Goal: Task Accomplishment & Management: Complete application form

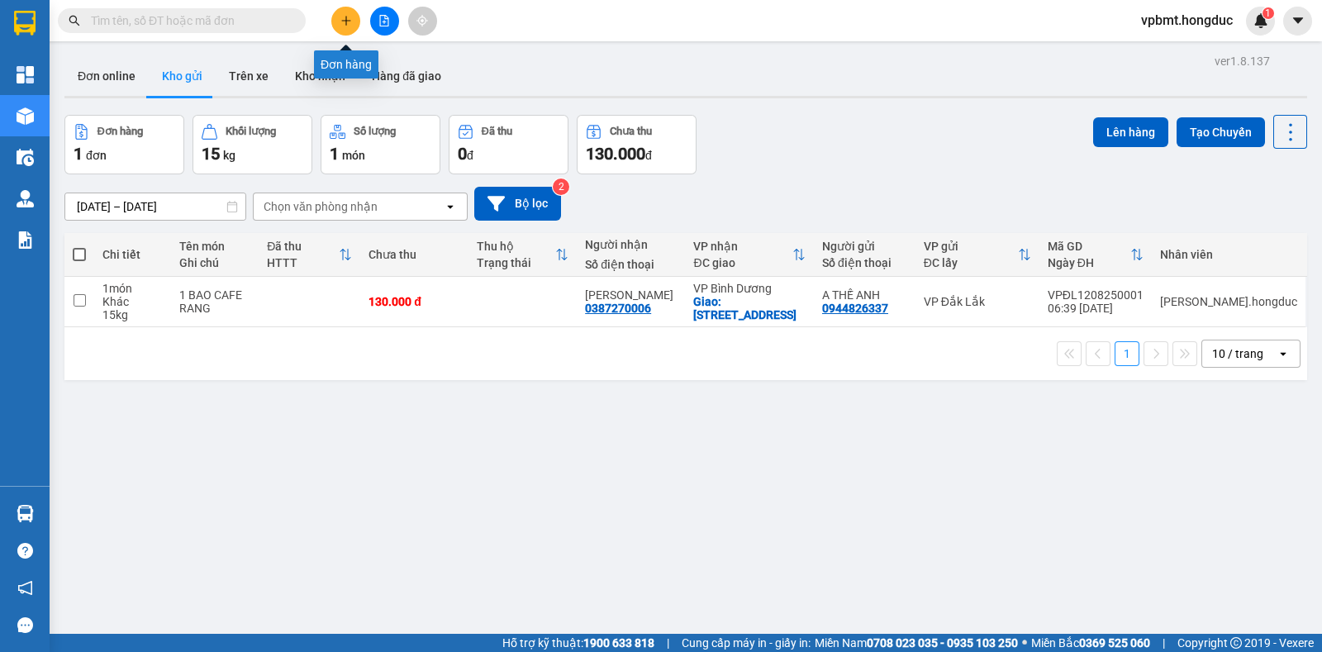
click at [343, 22] on icon "plus" at bounding box center [347, 21] width 12 height 12
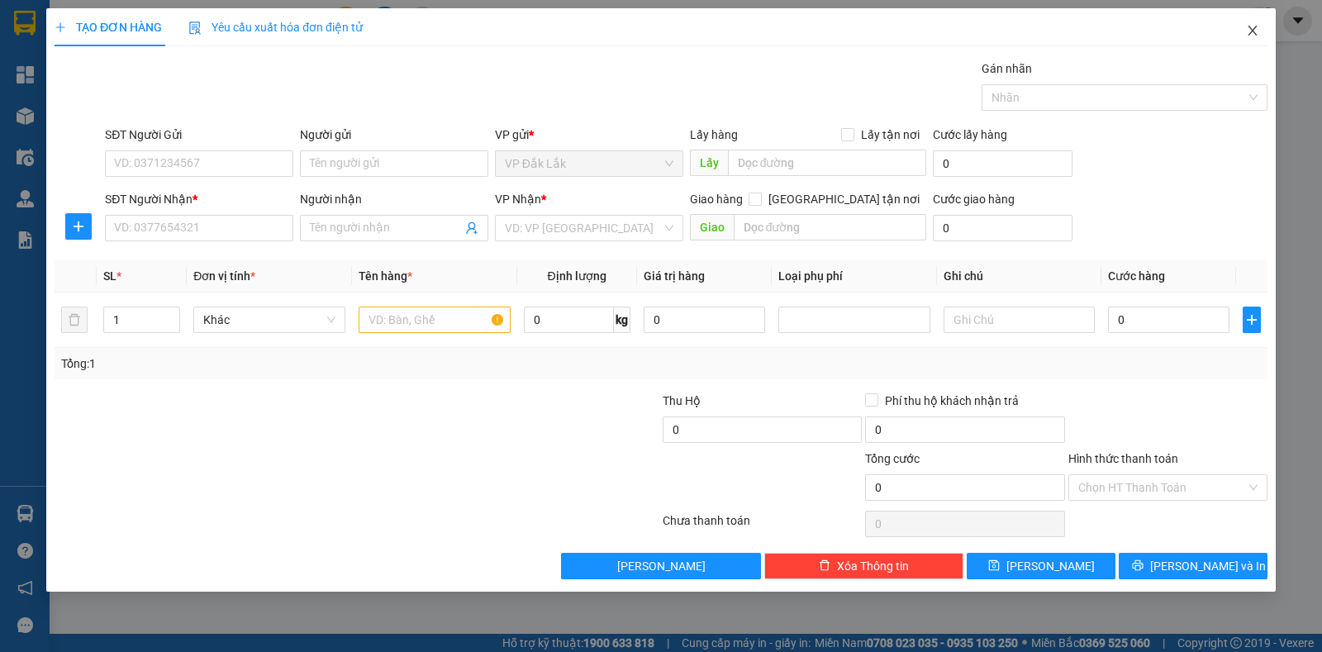
click at [1242, 31] on span "Close" at bounding box center [1253, 31] width 46 height 46
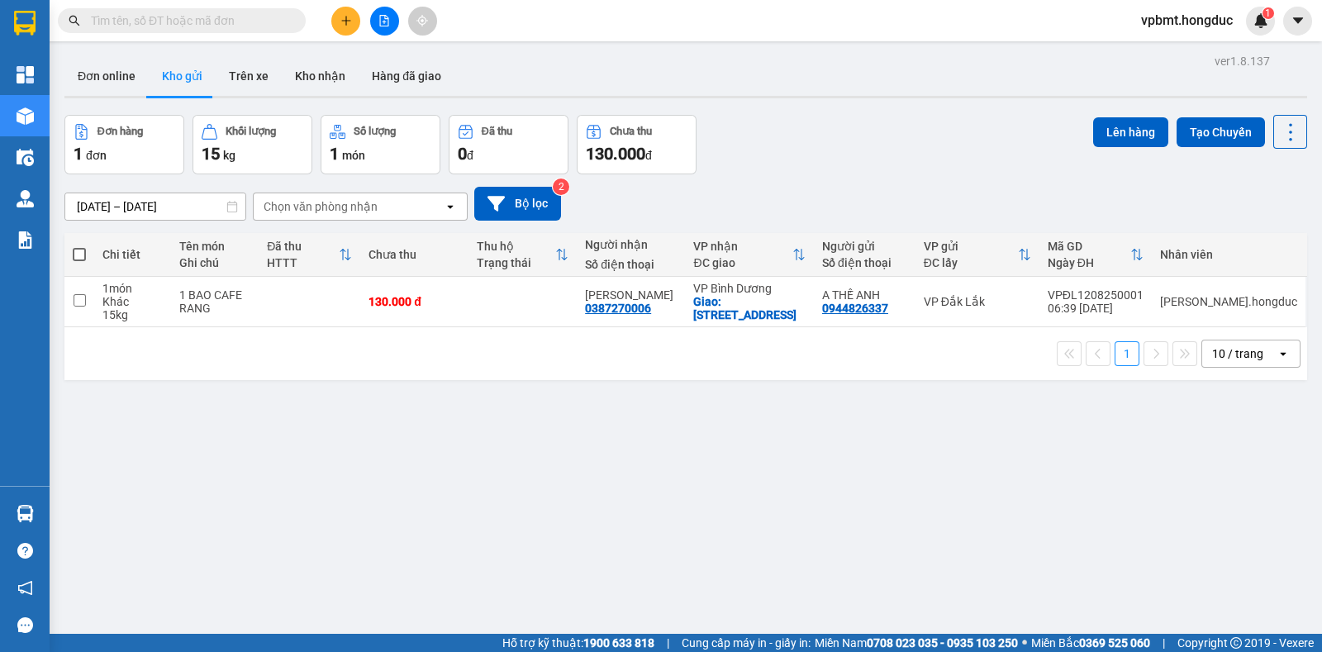
click at [343, 22] on icon "plus" at bounding box center [347, 21] width 12 height 12
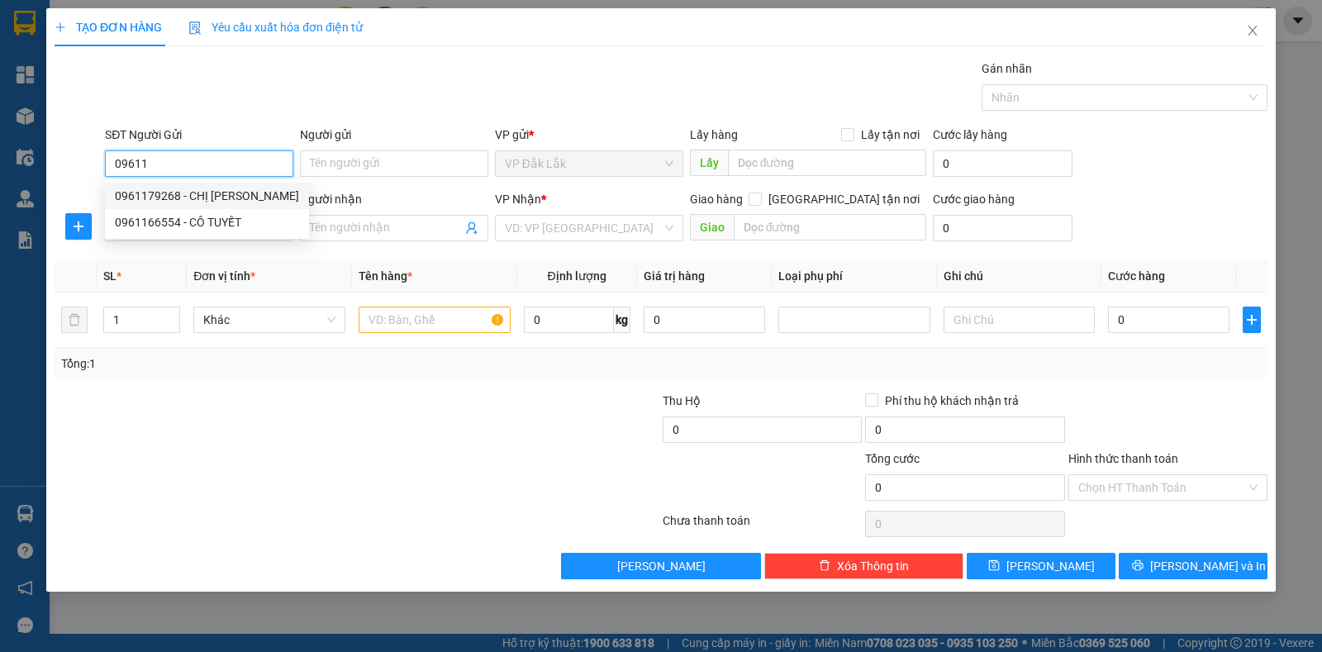
click at [222, 198] on div "0961179268 - CHỊ TRÚC" at bounding box center [207, 196] width 184 height 18
type input "0961179268"
type input "CHỊ [PERSON_NAME]"
type input "0329753979"
type input "Chị Trang"
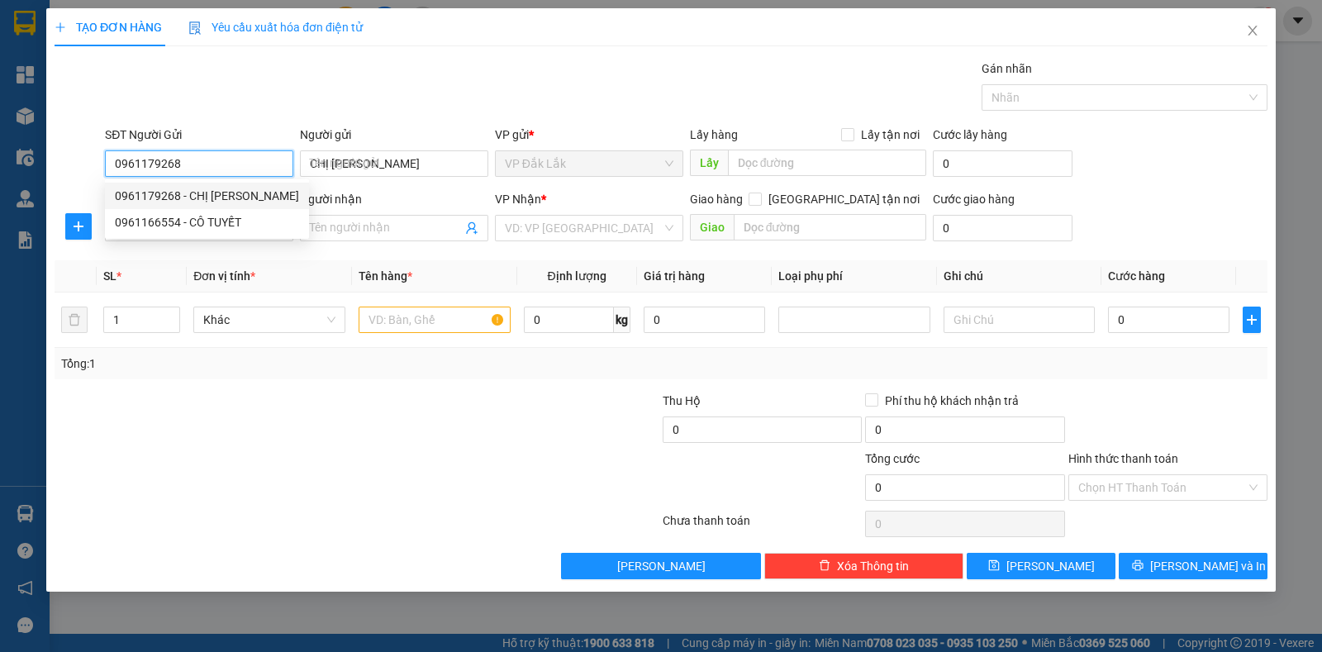
checkbox input "true"
type input "10 [PERSON_NAME],P7,GÒ VẤP"
type input "150.000"
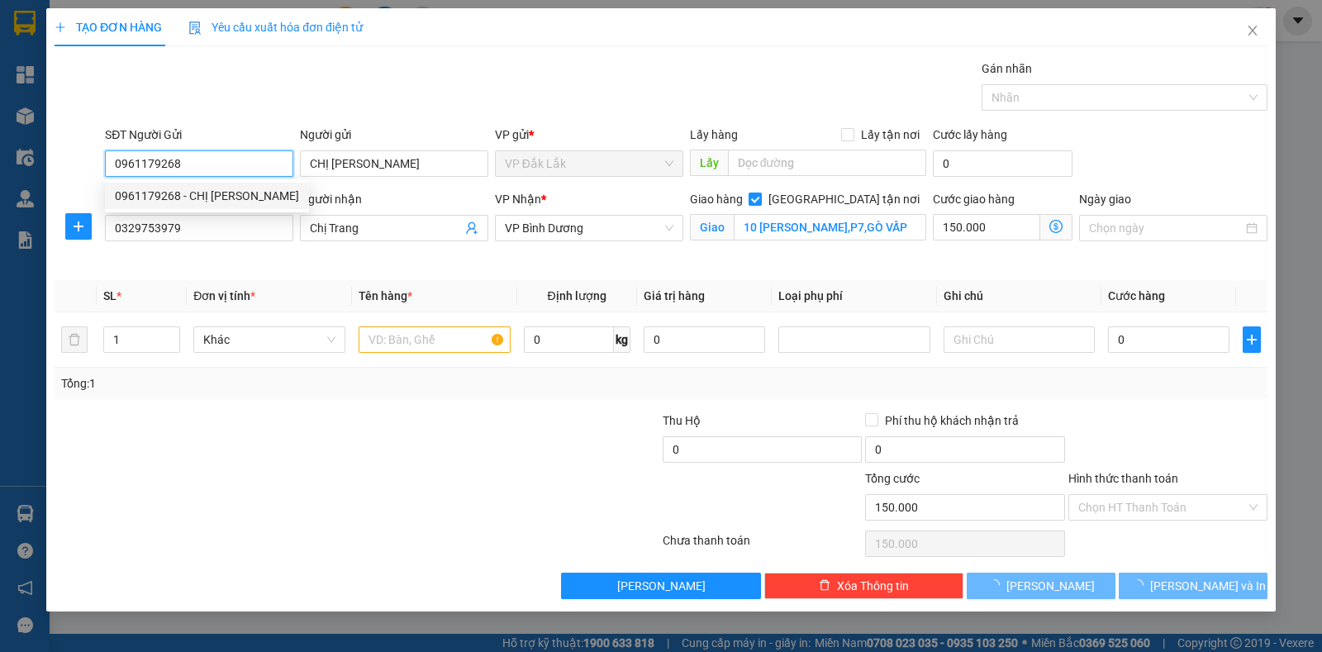
type input "350.000"
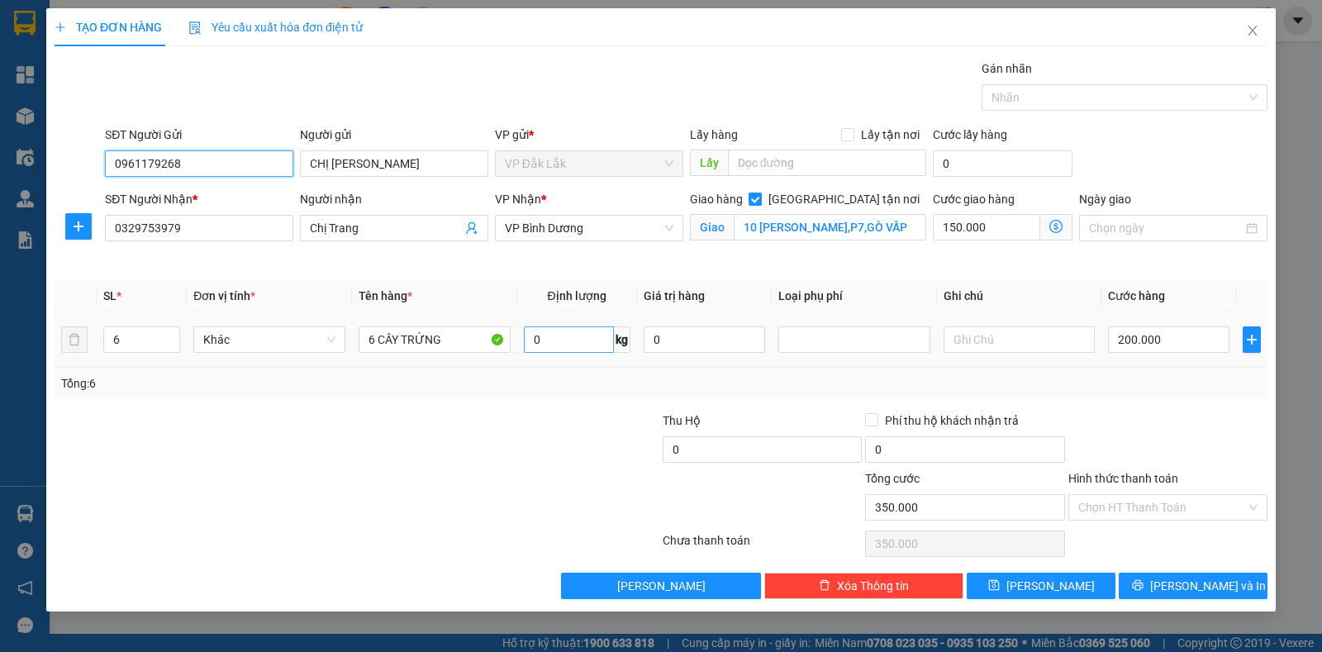
type input "0961179268"
click at [545, 336] on input "0" at bounding box center [569, 339] width 90 height 26
type input "120"
click at [1090, 496] on input "Hình thức thanh toán" at bounding box center [1163, 507] width 168 height 25
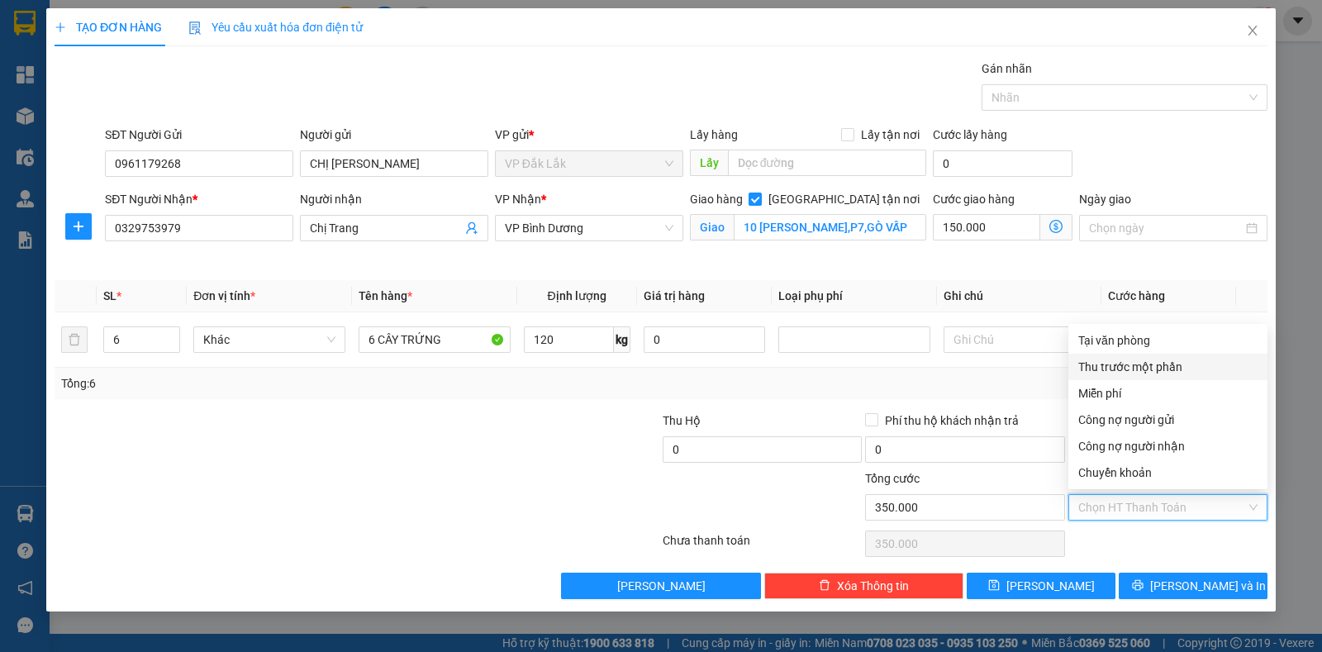
click at [1103, 365] on div "Thu trước một phần" at bounding box center [1168, 367] width 179 height 18
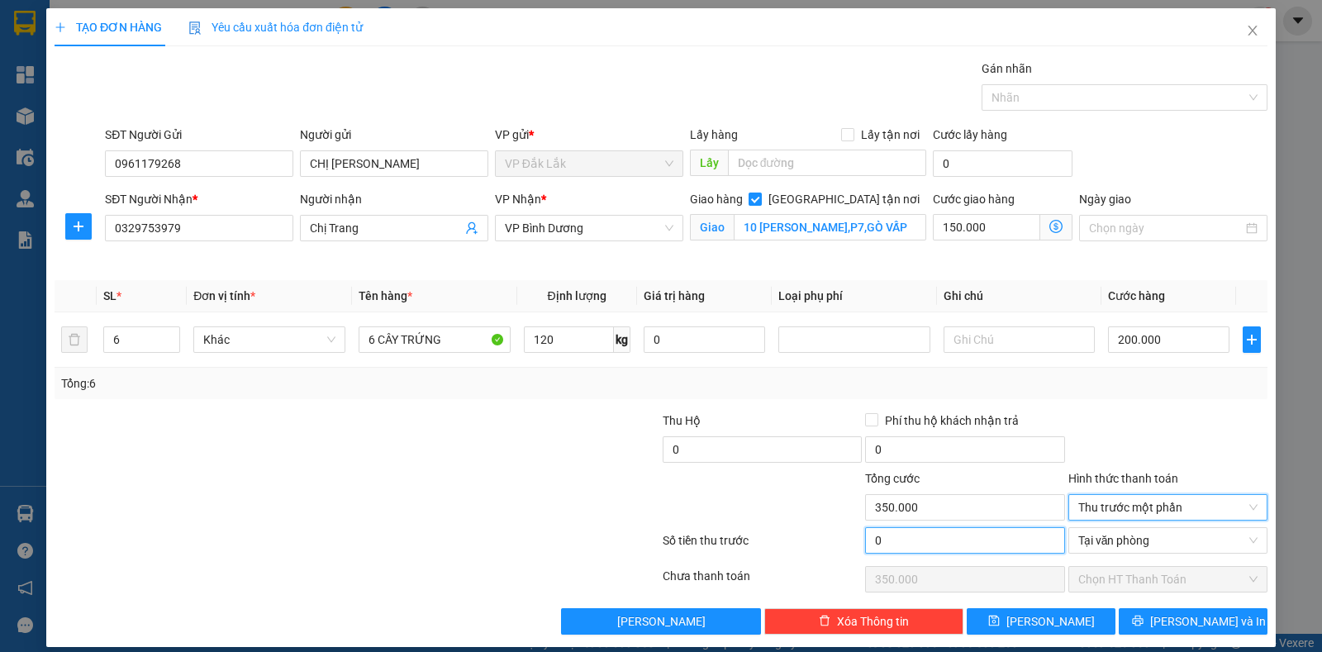
click at [965, 535] on input "0" at bounding box center [964, 540] width 199 height 26
type input "5"
type input "349.995"
type input "50"
type input "349.950"
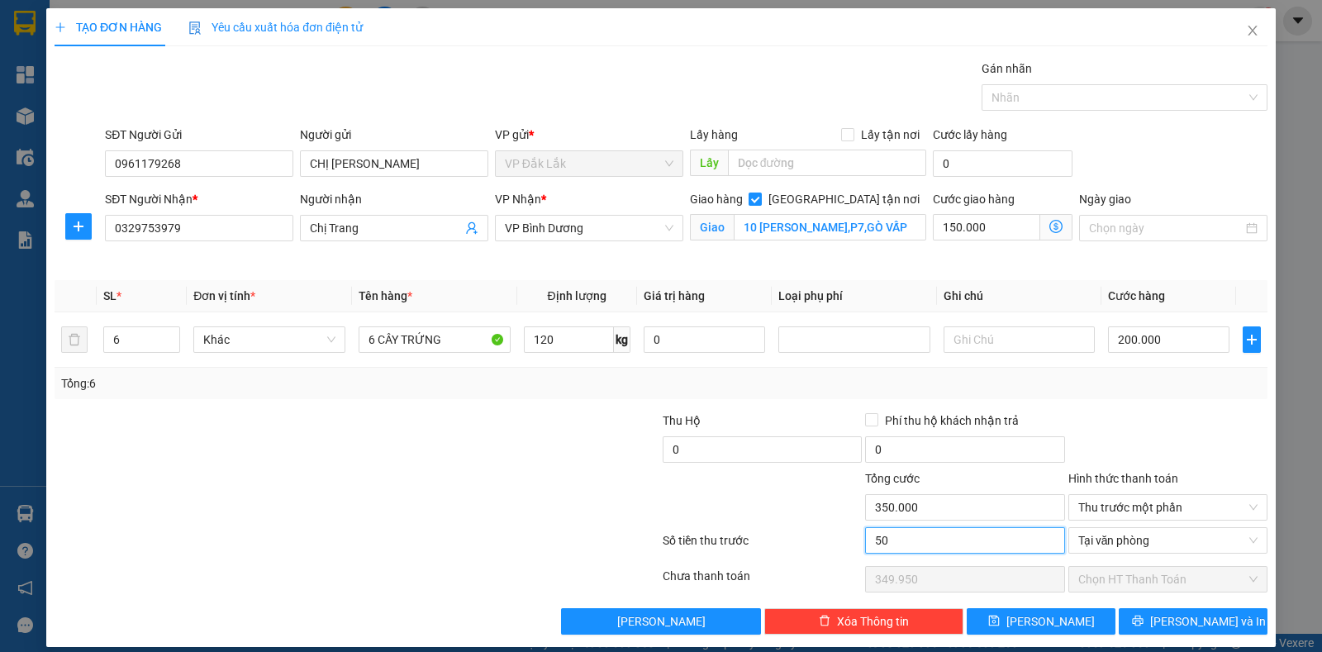
type input "500"
type input "349.500"
type input "5.000"
type input "345.000"
type input "50.000"
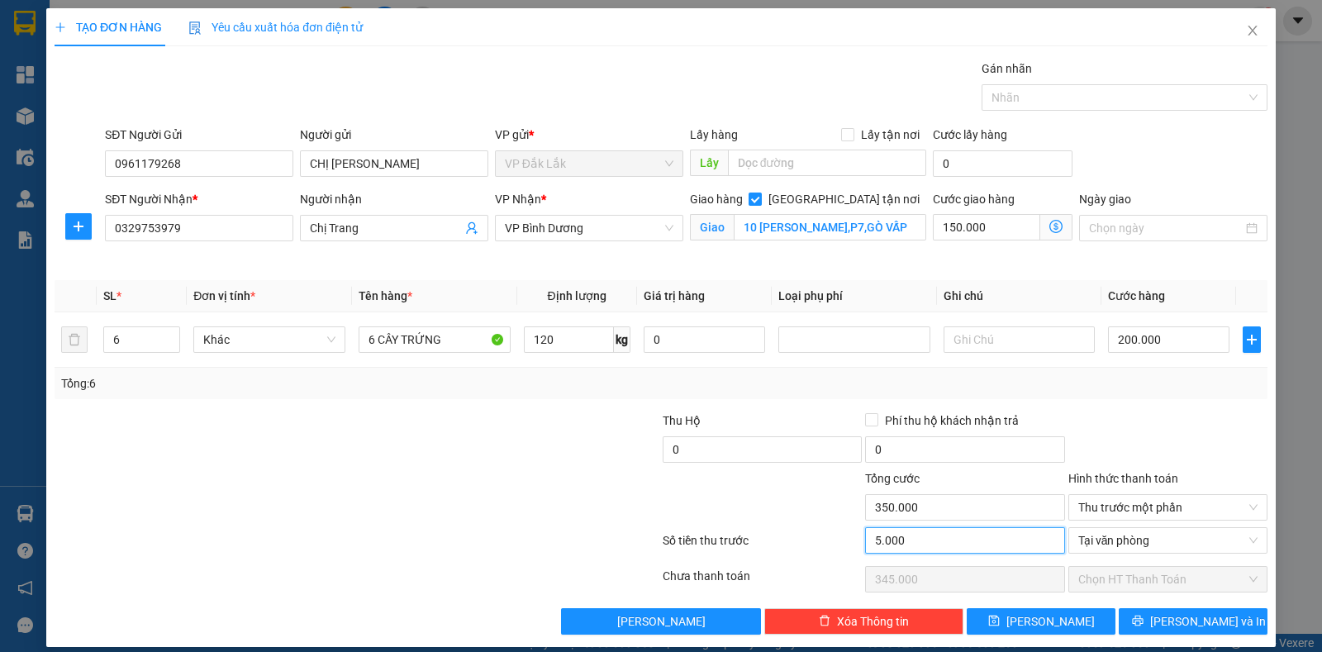
type input "300.000"
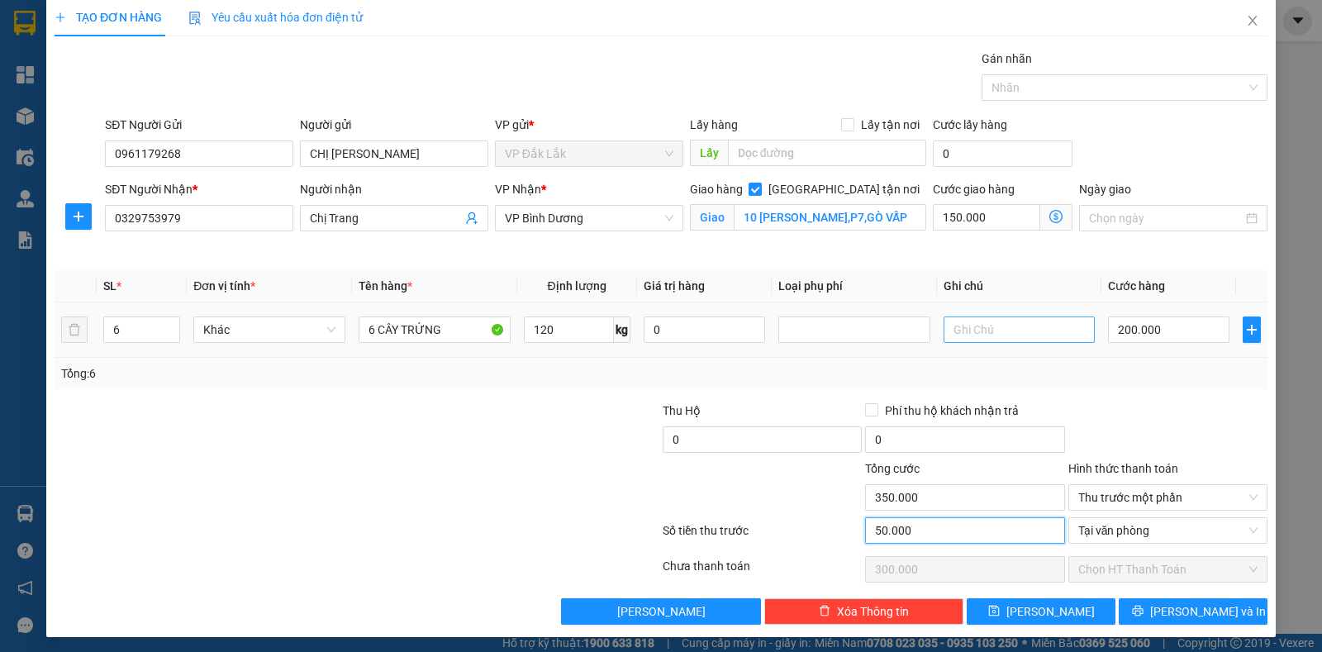
scroll to position [12, 0]
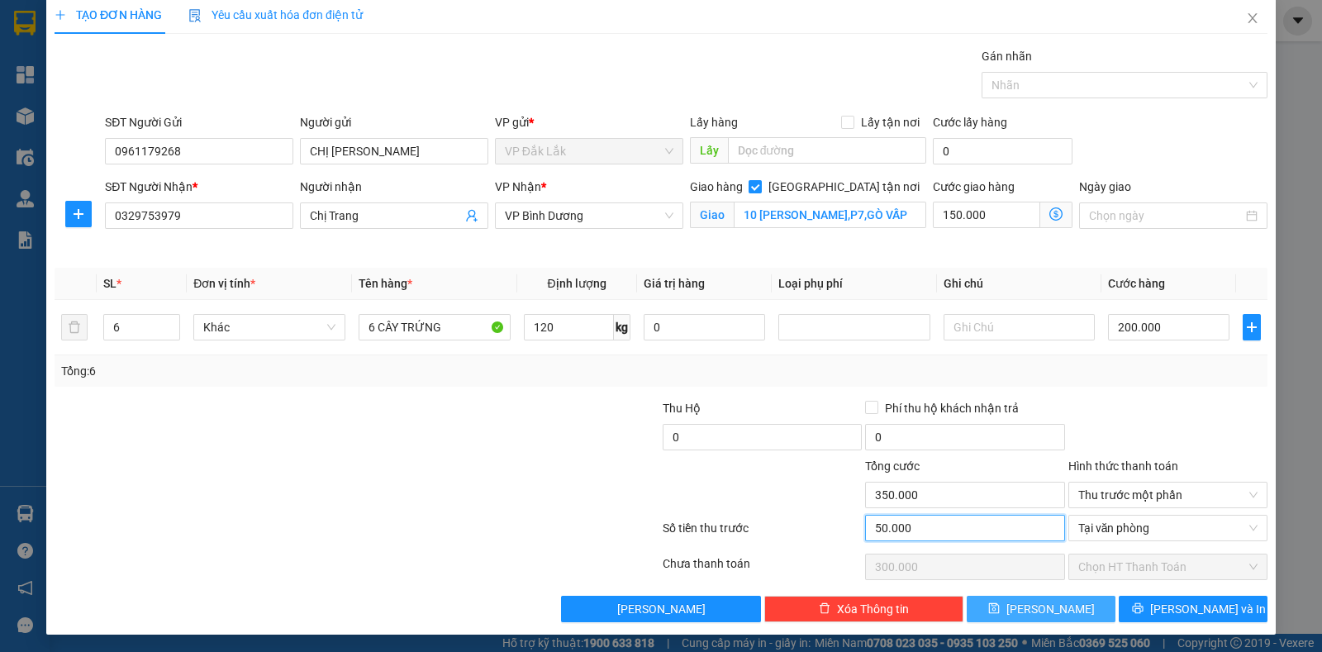
type input "50.000"
click at [1037, 607] on span "Lưu" at bounding box center [1051, 609] width 88 height 18
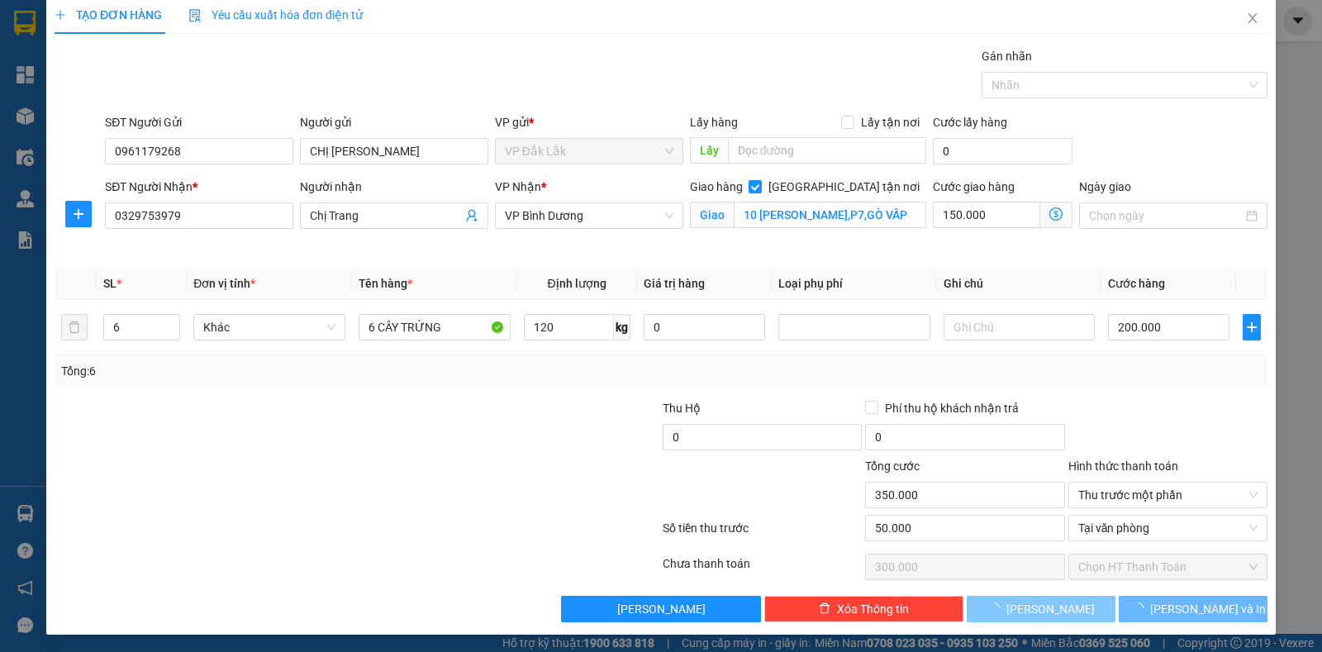
checkbox input "false"
type input "0"
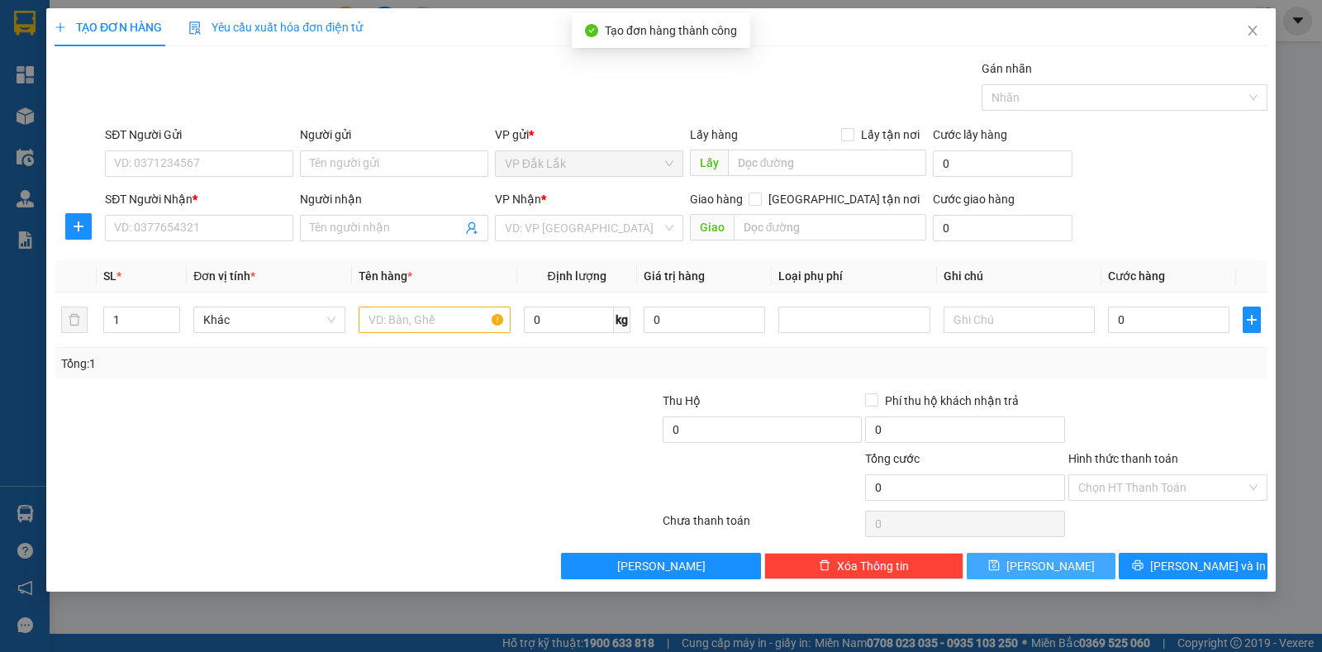
scroll to position [0, 0]
click at [1252, 31] on icon "close" at bounding box center [1252, 31] width 9 height 10
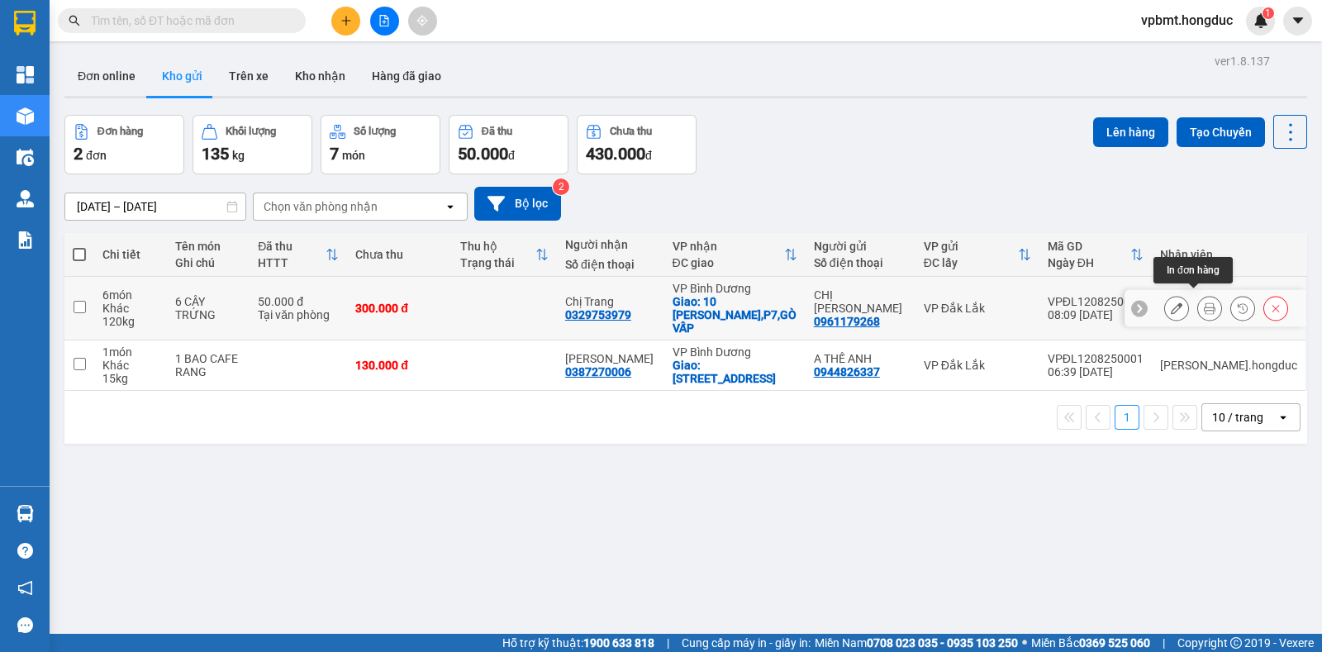
click at [1198, 299] on button at bounding box center [1209, 308] width 23 height 29
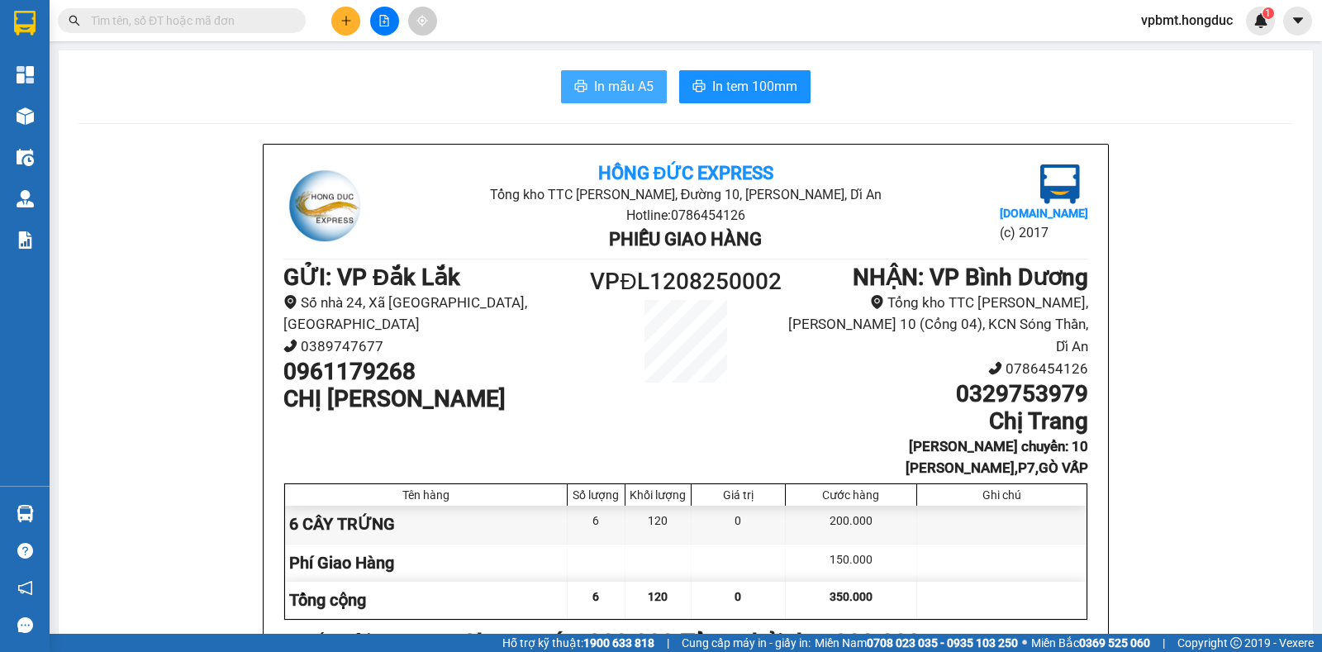
click at [627, 82] on span "In mẫu A5" at bounding box center [624, 86] width 60 height 21
click at [357, 17] on button at bounding box center [345, 21] width 29 height 29
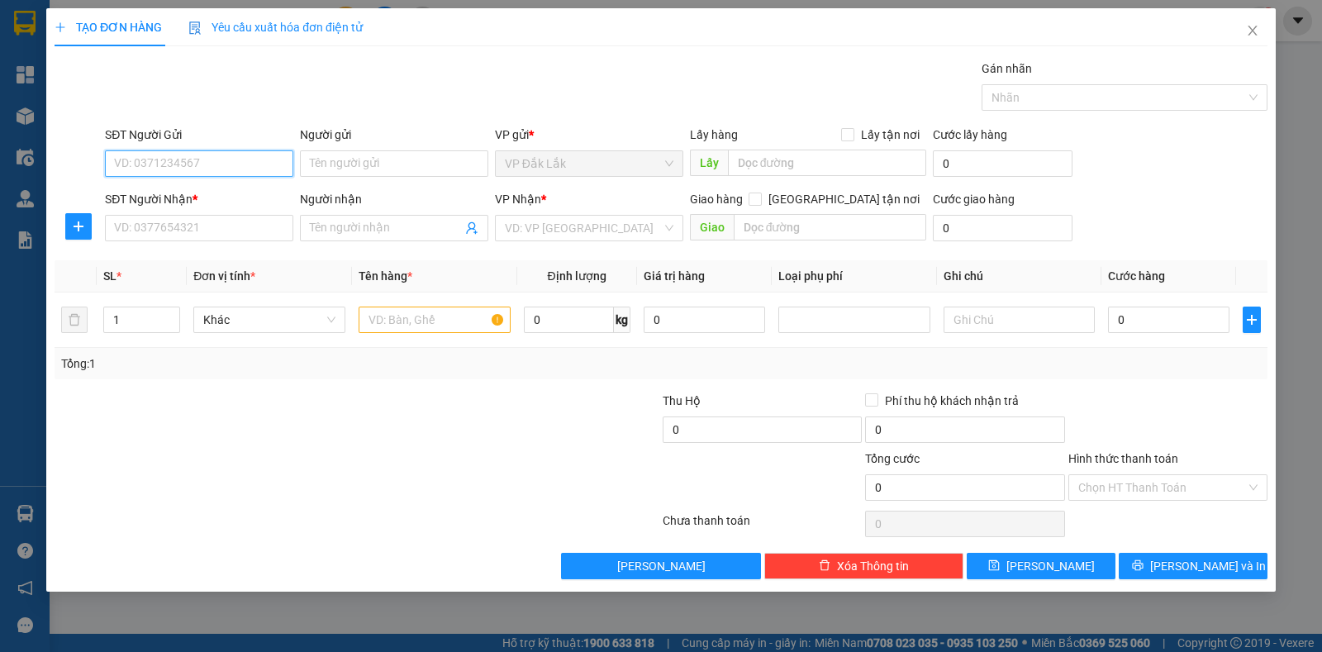
click at [247, 159] on input "SĐT Người Gửi" at bounding box center [199, 163] width 188 height 26
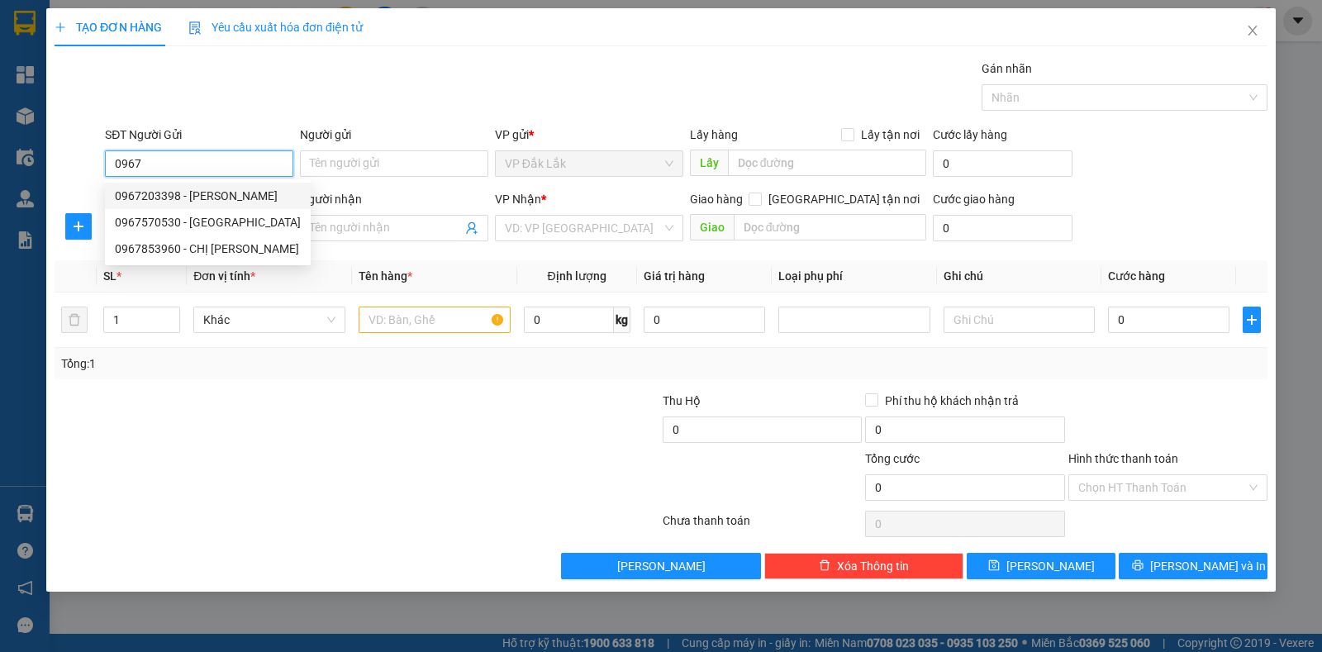
click at [241, 189] on div "0967203398 - ĐỖ GỖ NGUYỄN BA" at bounding box center [208, 196] width 186 height 18
type input "0967203398"
type input "ĐỖ GỖ [PERSON_NAME]"
type input "12 NGUYỄN CHÍ THANH, ĐĂK LAO, ĐĂK MIL,"
type input "30.000"
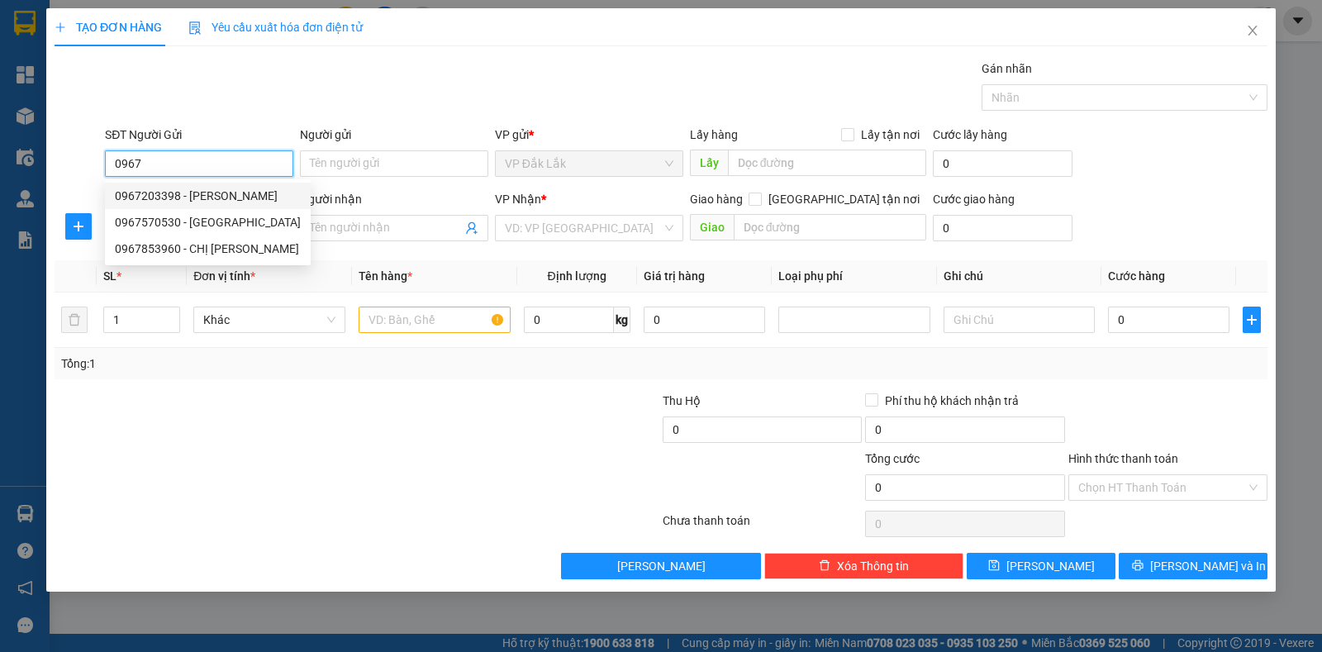
type input "0989137979"
type input "NAM KHÁNH"
checkbox input "true"
type input "261/15/16/38 ĐƯỜNG ĐÌNH PHONG PHÚ, PHƯỜNG TĂNG NHÂN PHÚ B, TP THỦ ĐỨC"
type input "90.000"
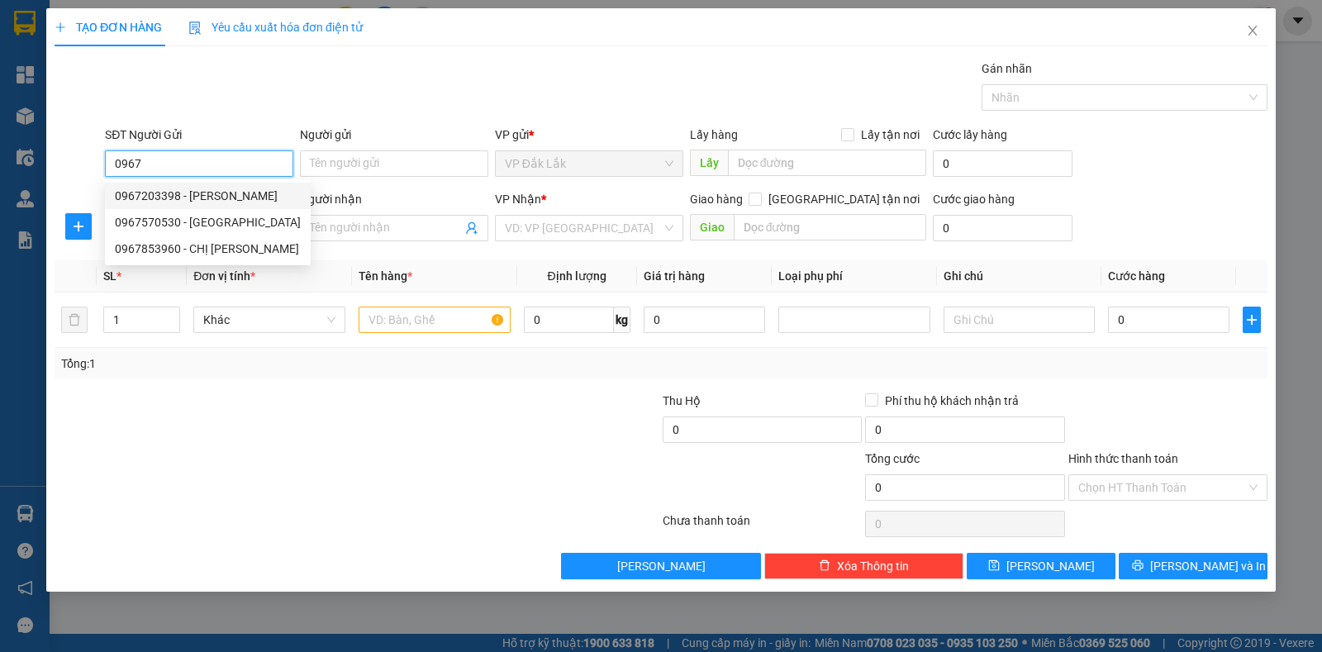
type input "90.000"
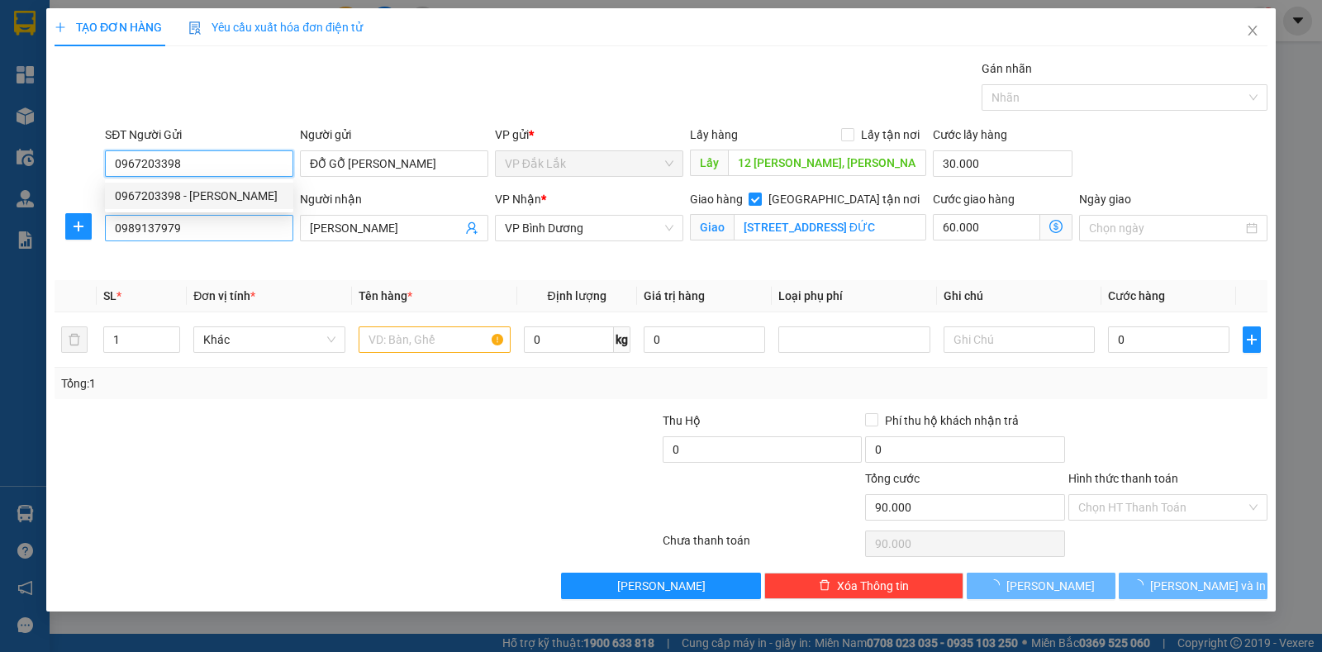
type input "125.000"
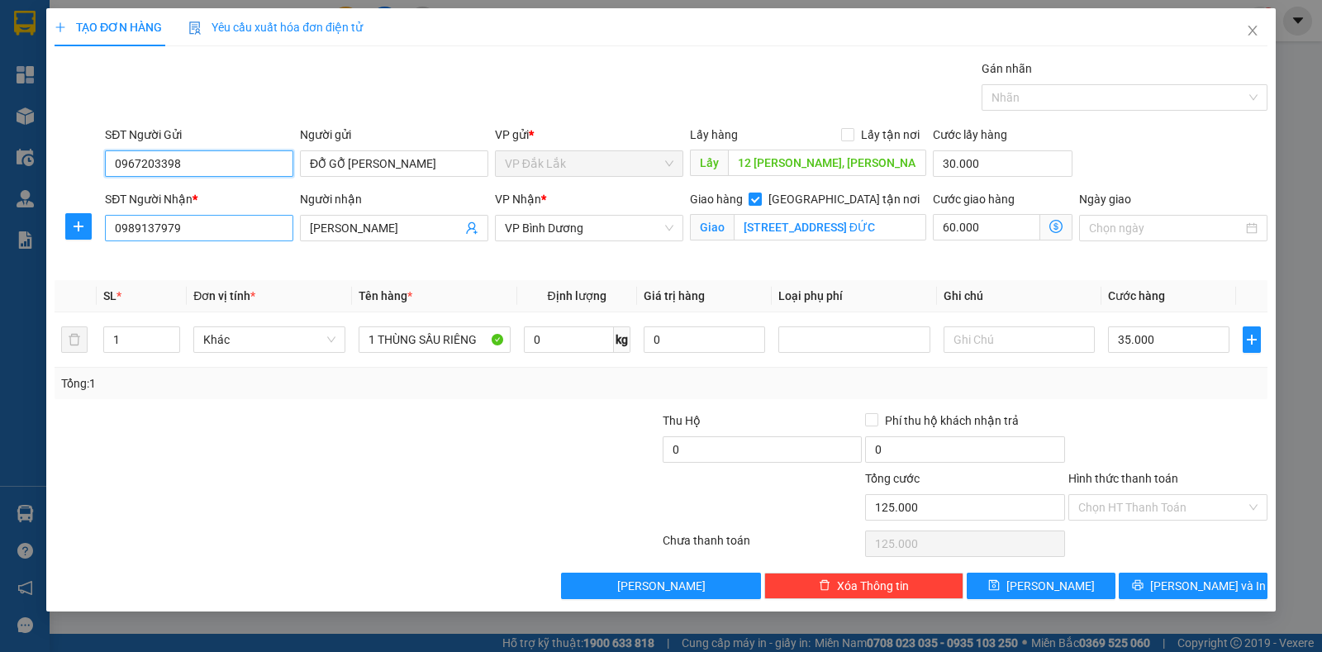
type input "0967203398"
click at [132, 245] on body "Kết quả tìm kiếm ( 0 ) Bộ lọc No Data vpbmt.hongduc 1 Tổng Quan Kho hàng mới Đi…" at bounding box center [661, 326] width 1322 height 652
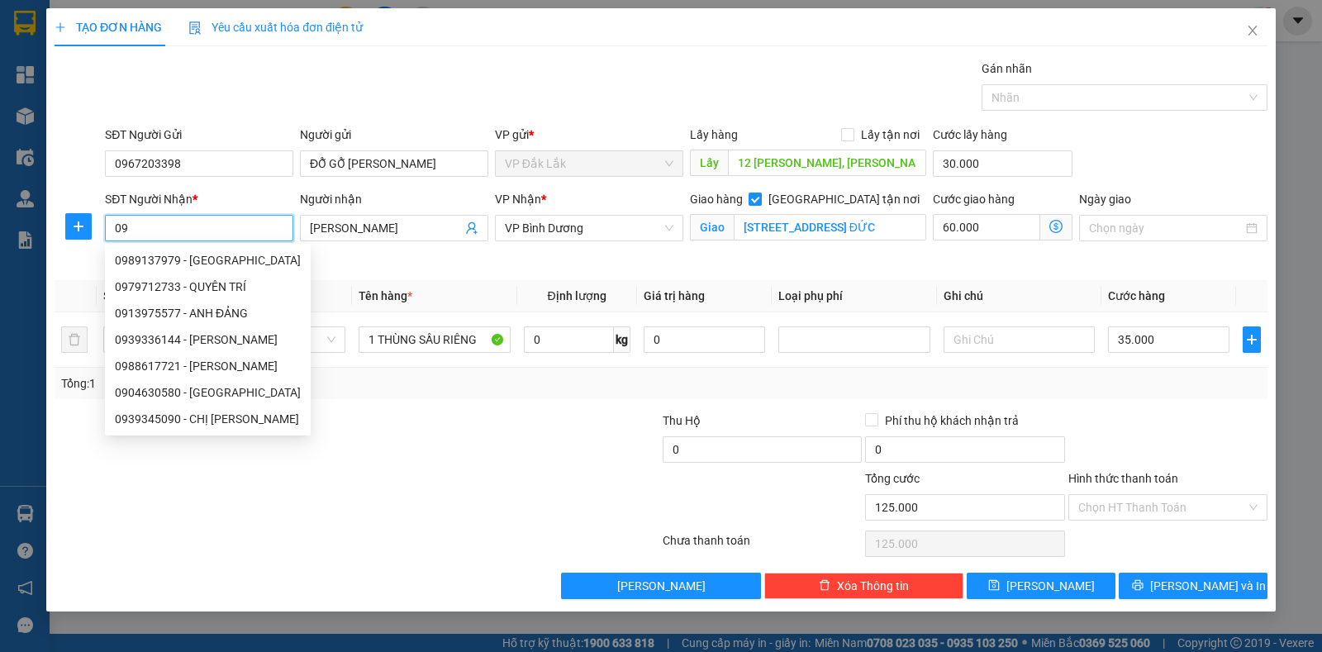
type input "0"
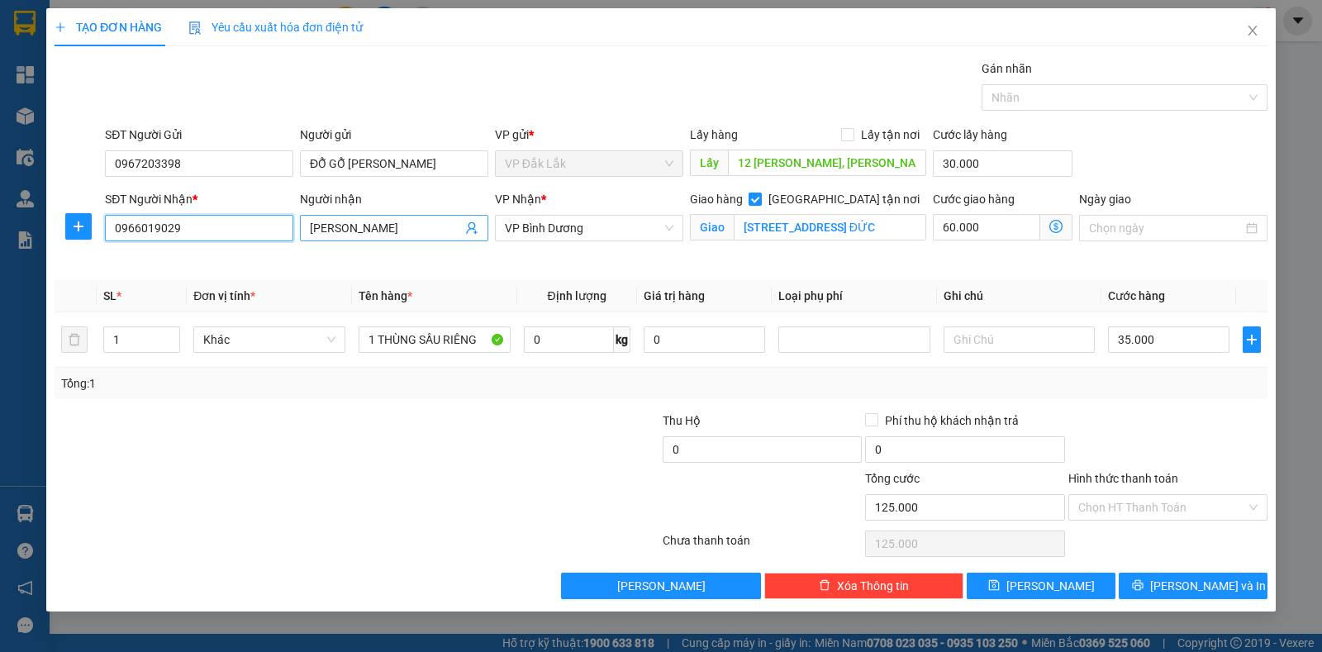
type input "0966019029"
click at [398, 226] on input "NAM KHÁNH" at bounding box center [386, 228] width 152 height 18
type input "N"
type input "m"
type input "M"
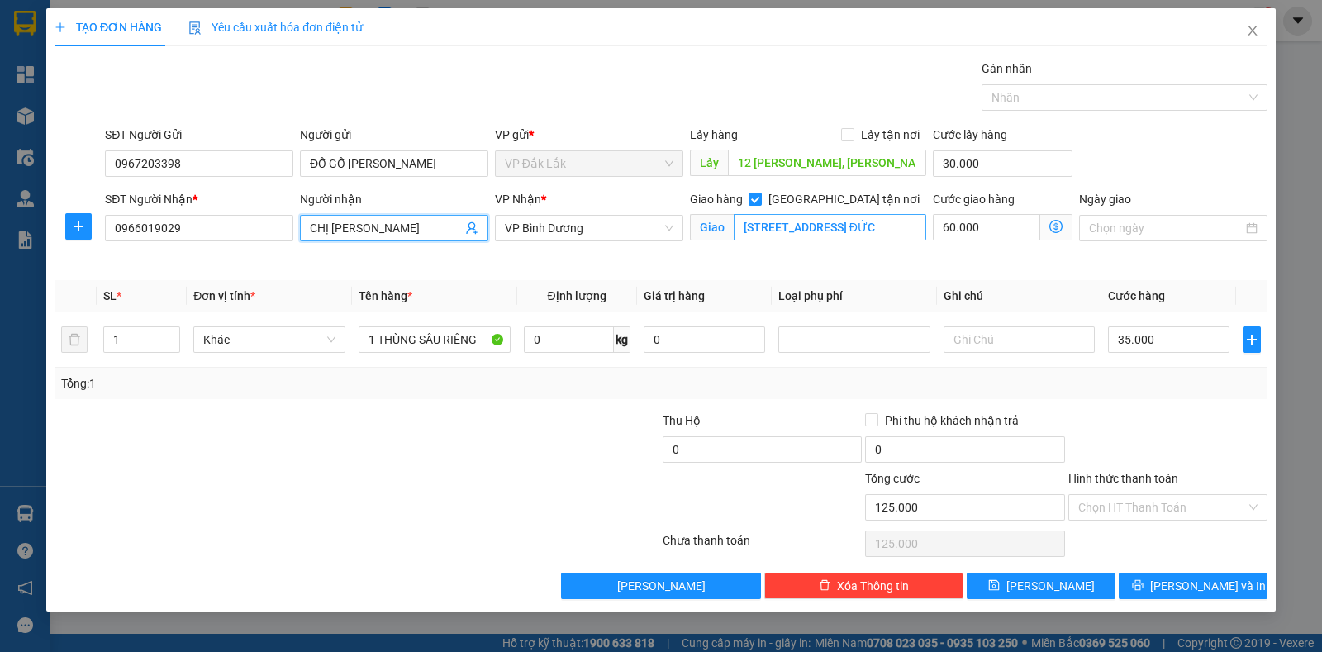
type input "CHỊ [PERSON_NAME]"
click at [763, 229] on input "261/15/16/38 ĐƯỜNG ĐÌNH PHONG PHÚ, PHƯỜNG TĂNG NHÂN PHÚ B, TP THỦ ĐỨC" at bounding box center [830, 227] width 193 height 26
type input "SỐ NHÀ 75, D11, KP 7, P. THỐNG NHẤT, BIÊN HÒA"
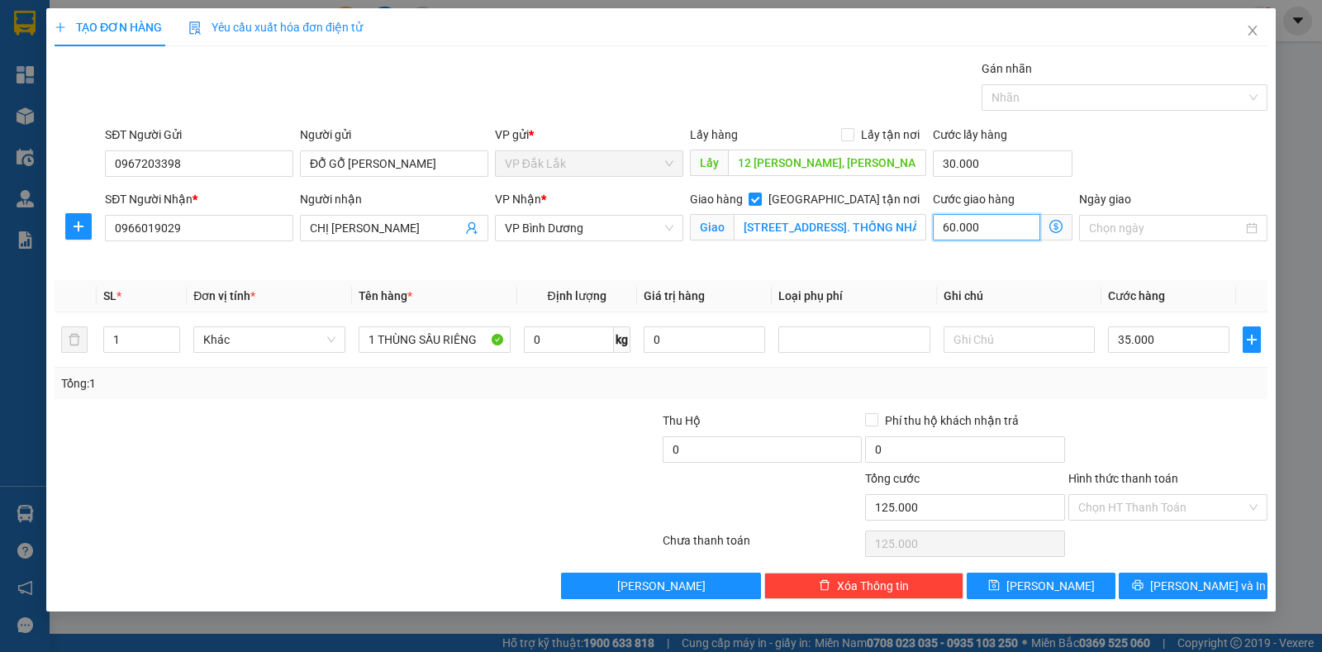
click at [998, 225] on input "60.000" at bounding box center [986, 227] width 107 height 26
type input "65.009"
type input "9"
type input "65.090"
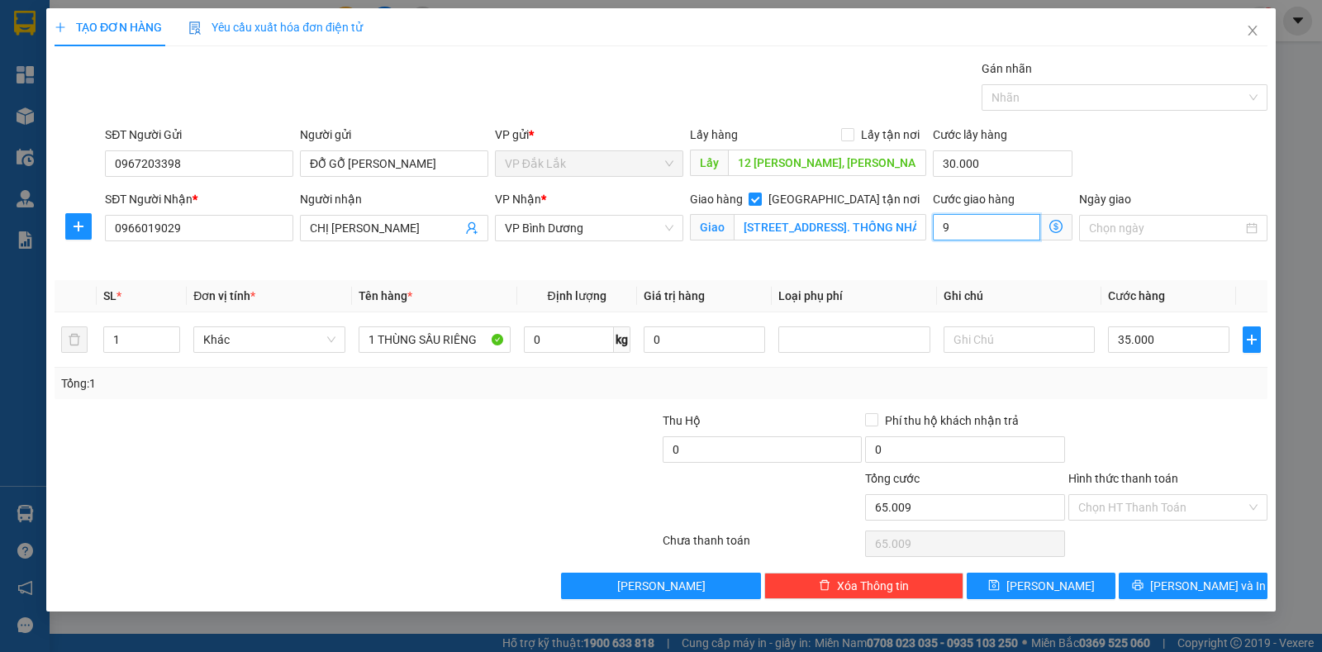
type input "65.090"
type input "90"
type input "65.900"
type input "900"
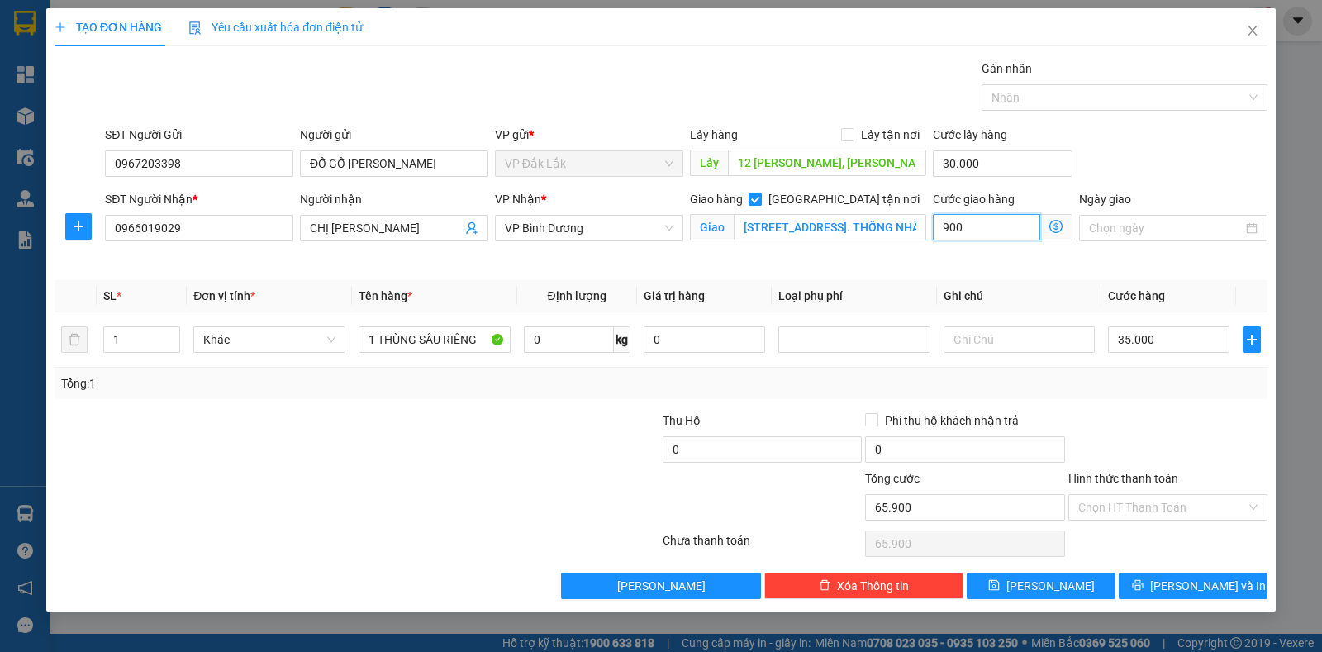
type input "74.000"
type input "9.000"
type input "155.000"
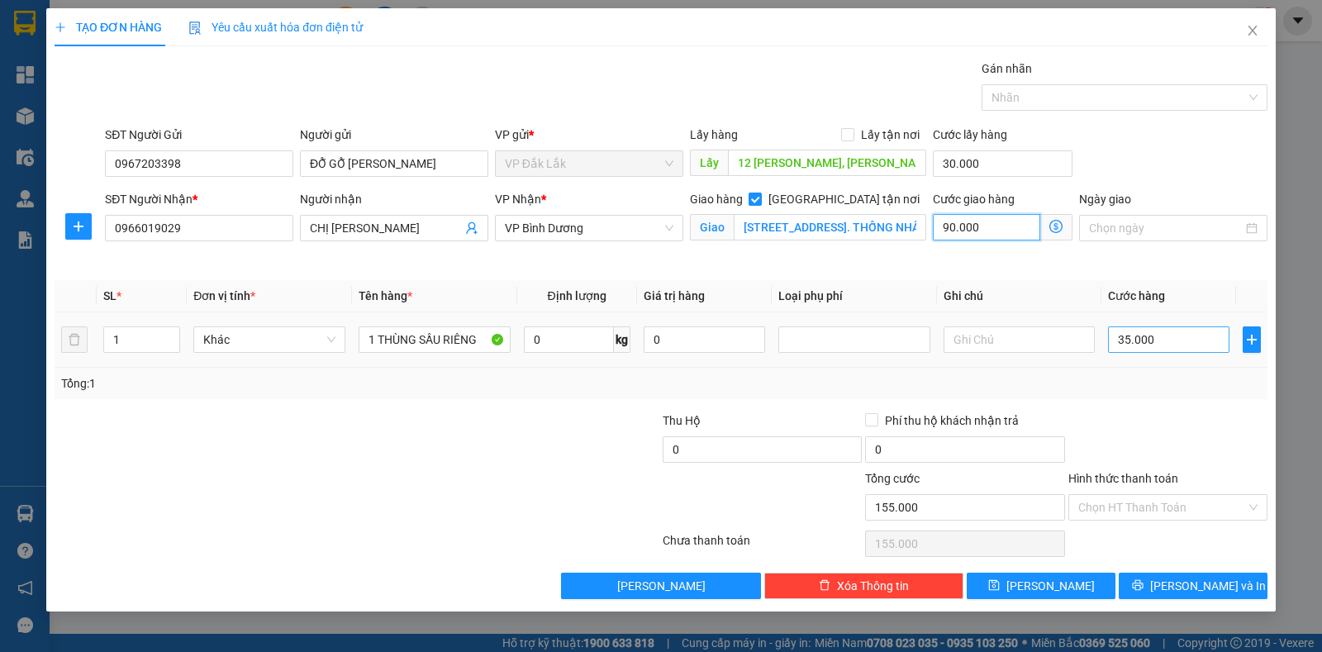
type input "90.000"
click at [1207, 341] on input "35.000" at bounding box center [1169, 339] width 122 height 26
type input "120.004"
type input "4"
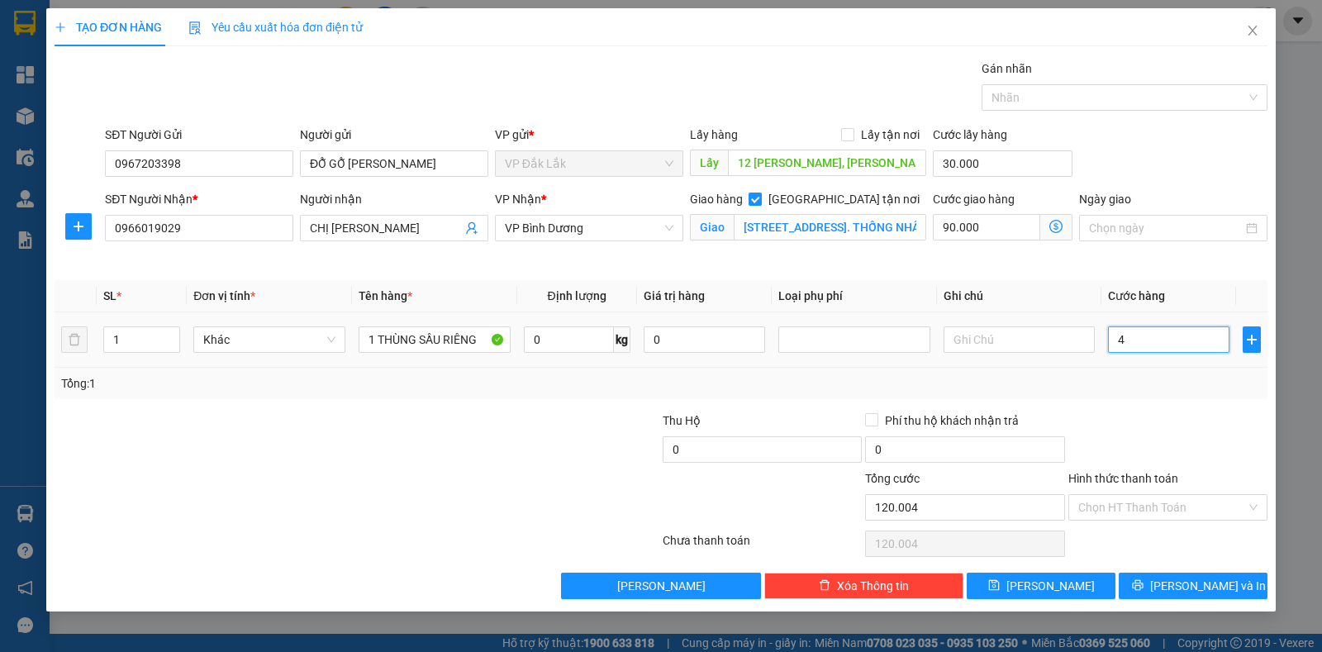
type input "120.040"
type input "40"
type input "120.400"
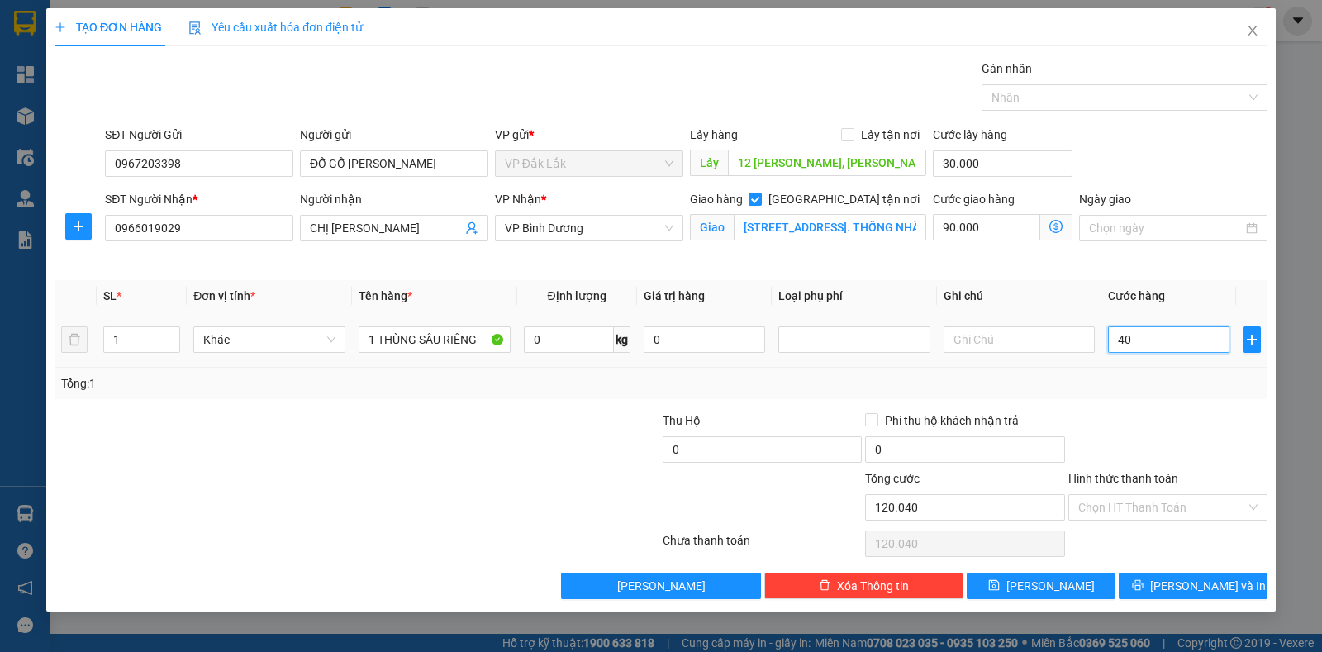
type input "400"
type input "124.000"
type input "4.000"
type input "160.000"
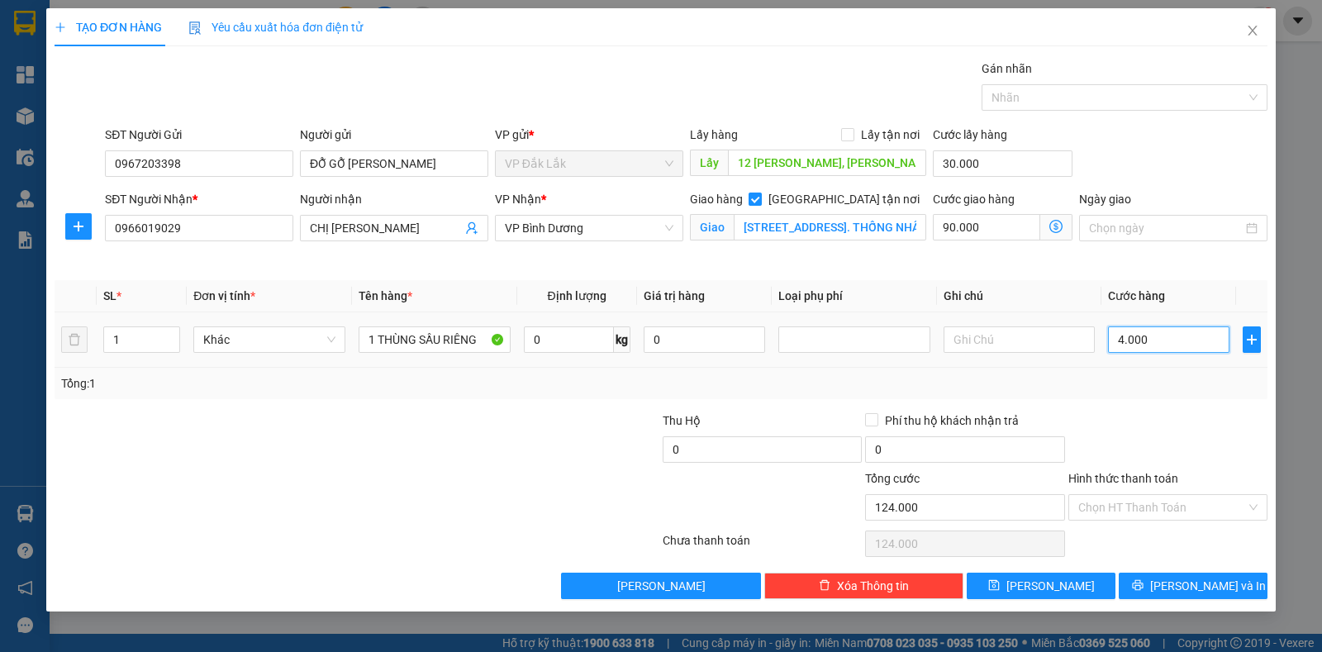
type input "160.000"
type input "40.000"
click at [1013, 166] on input "30.000" at bounding box center [1003, 163] width 140 height 26
type input "0"
type input "130.000"
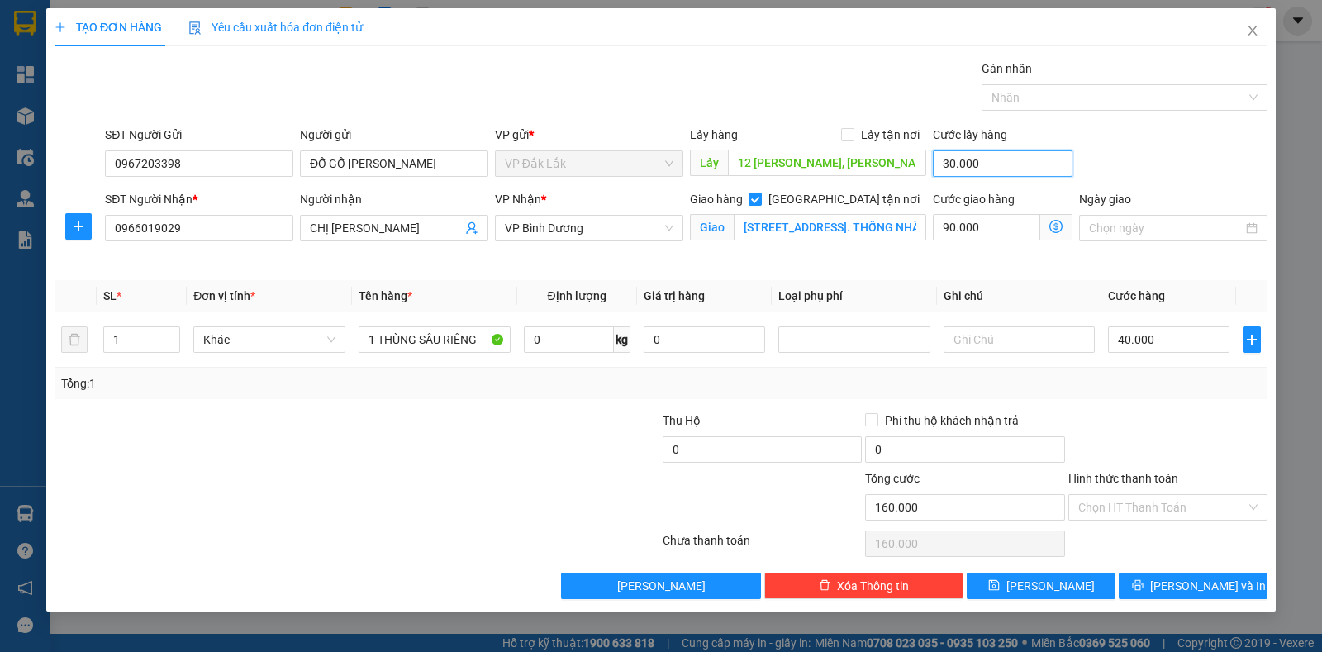
type input "130.000"
type input "0"
click at [899, 165] on input "12 NGUYỄN CHÍ THANH, ĐĂK LAO, ĐĂK MIL," at bounding box center [827, 163] width 199 height 26
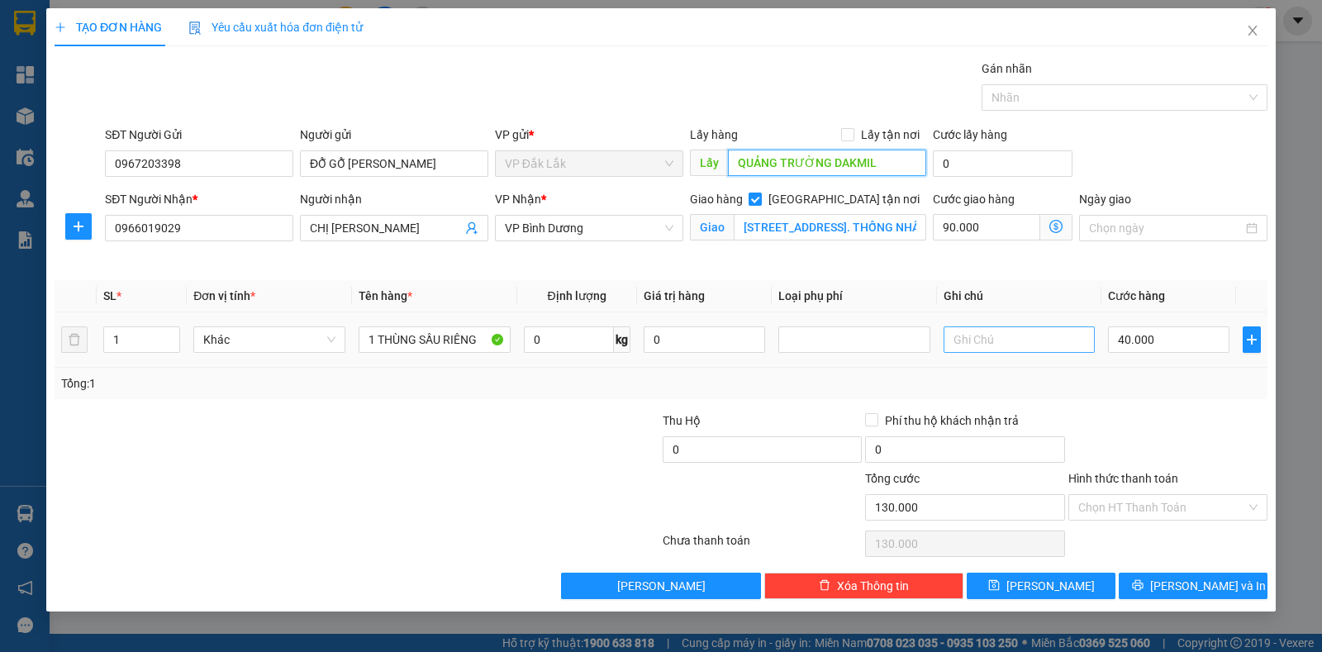
type input "QUẢNG TRƯỜNG DAKMIL"
click at [1039, 328] on input "text" at bounding box center [1020, 339] width 152 height 26
click at [1084, 569] on div "Transit Pickup Surcharge Ids Transit Deliver Surcharge Ids Transit Deliver Surc…" at bounding box center [661, 330] width 1213 height 540
click at [602, 348] on input "0" at bounding box center [569, 339] width 90 height 26
type input "15"
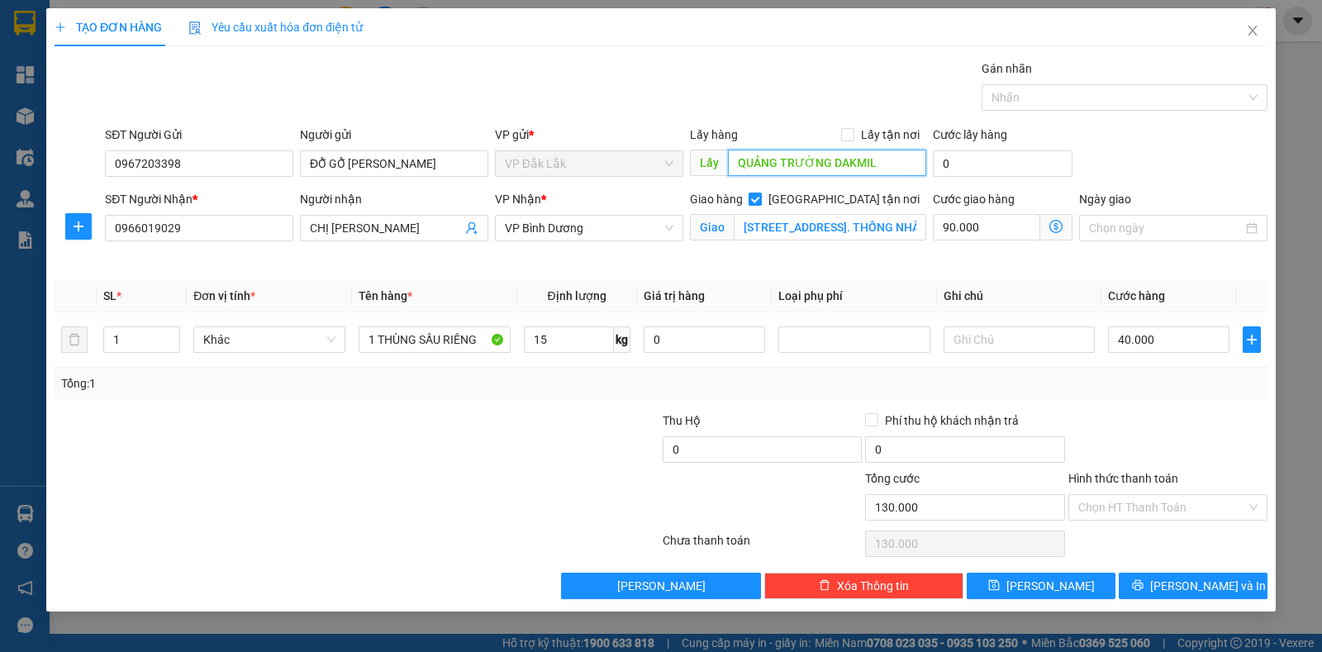
click at [878, 168] on input "QUẢNG TRƯỜNG DAKMIL" at bounding box center [827, 163] width 199 height 26
click at [890, 158] on input "QUẢNG TRƯỜNG DAKMIL" at bounding box center [827, 163] width 199 height 26
click at [1015, 584] on button "Lưu" at bounding box center [1041, 586] width 149 height 26
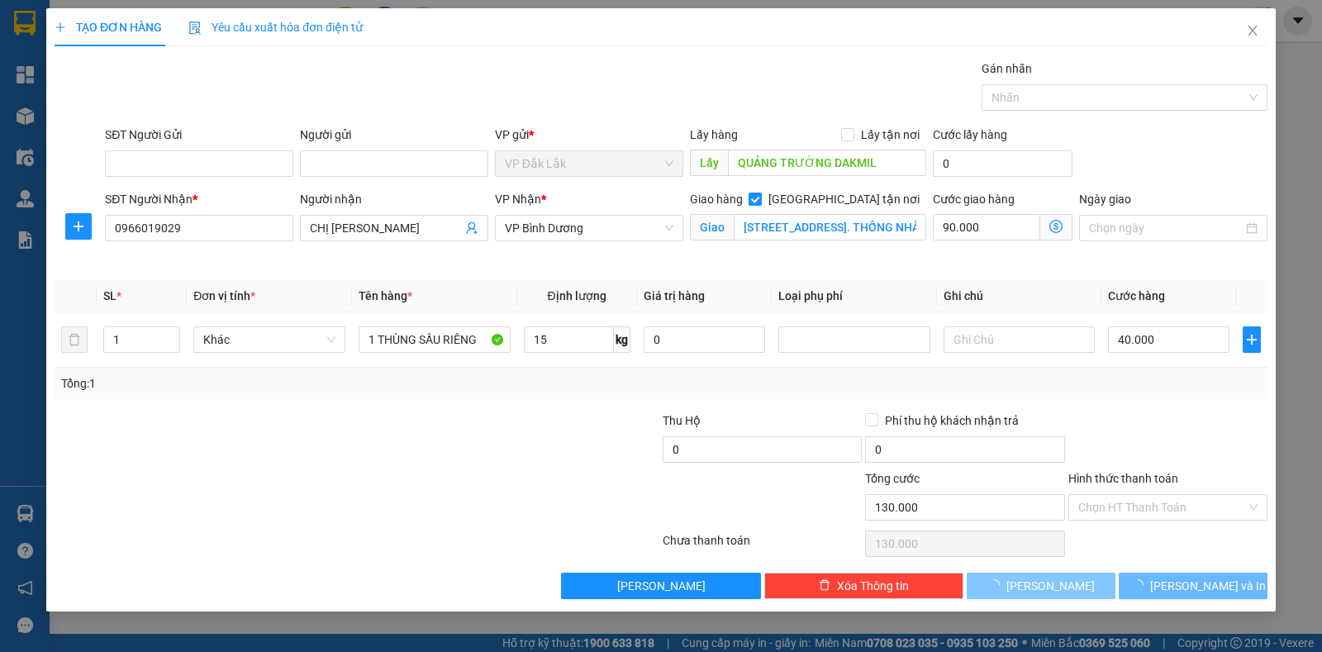
checkbox input "false"
type input "0"
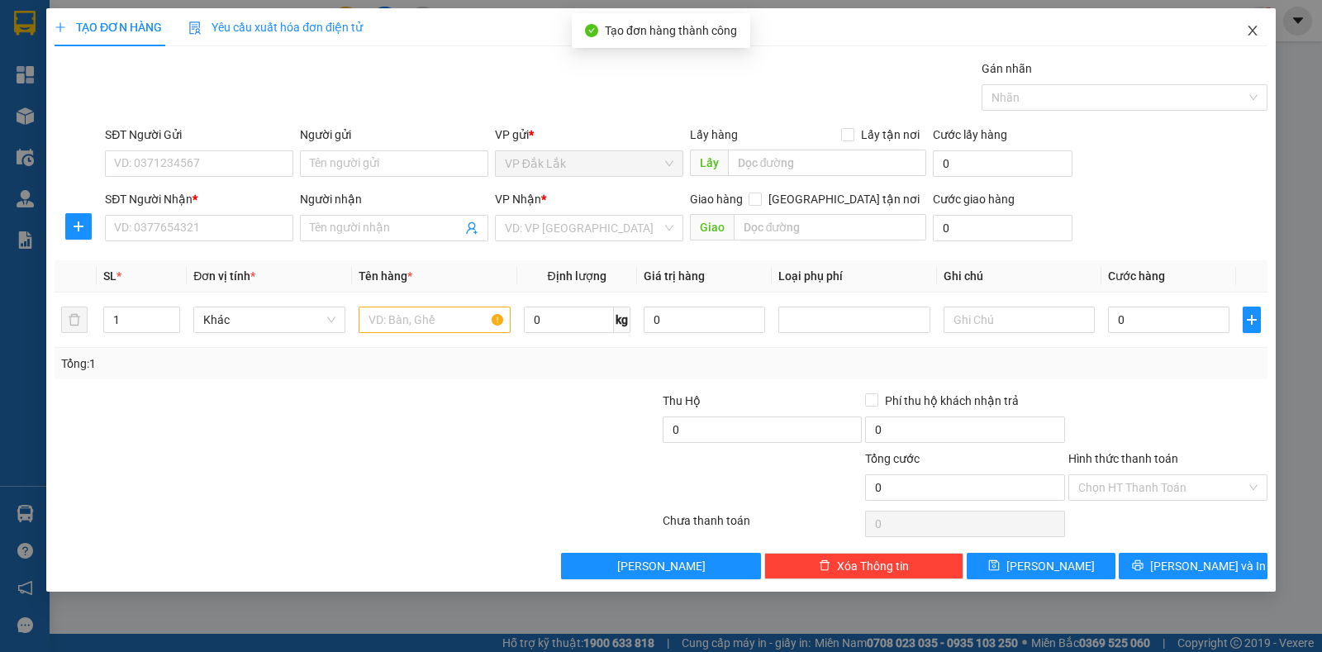
click at [1250, 35] on icon "close" at bounding box center [1252, 31] width 9 height 10
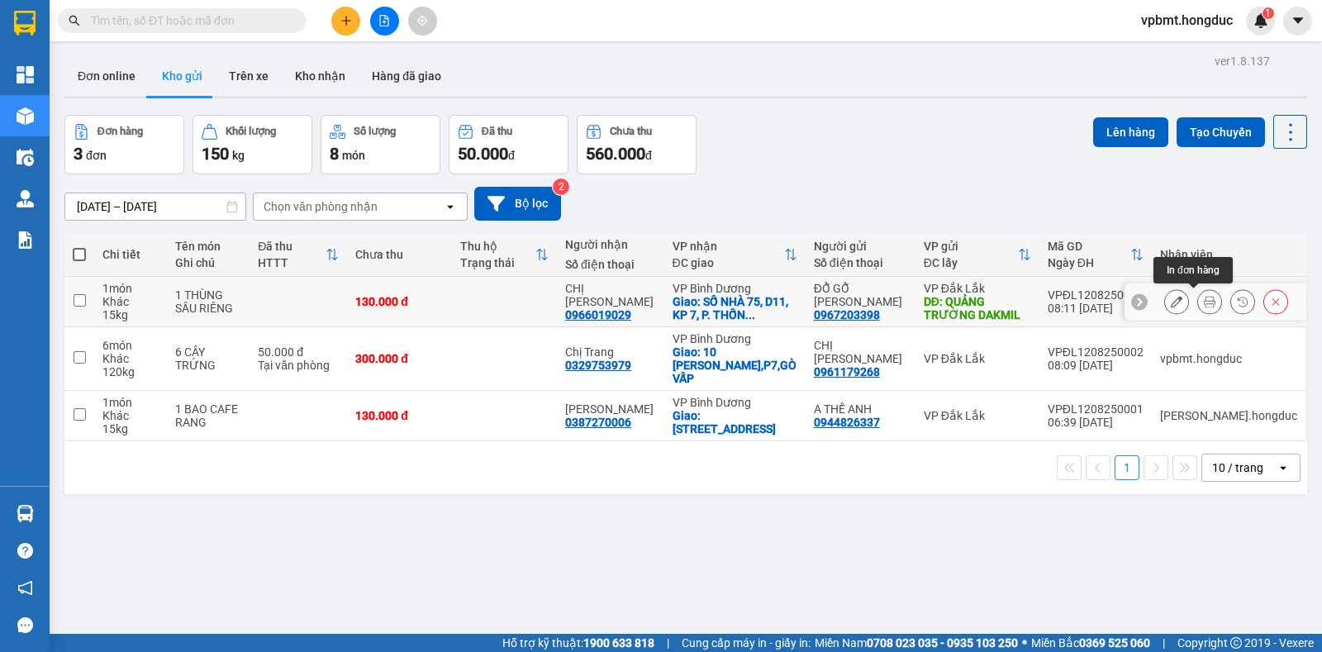
click at [1201, 303] on button at bounding box center [1209, 302] width 23 height 29
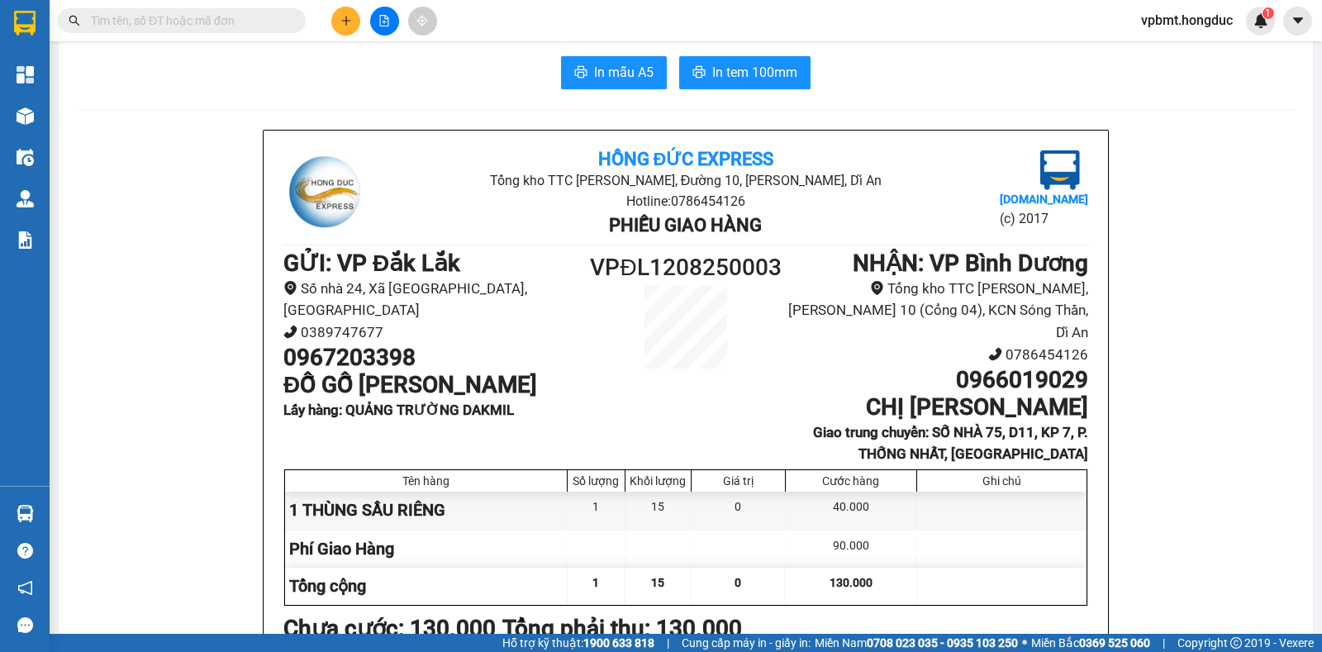
scroll to position [40, 0]
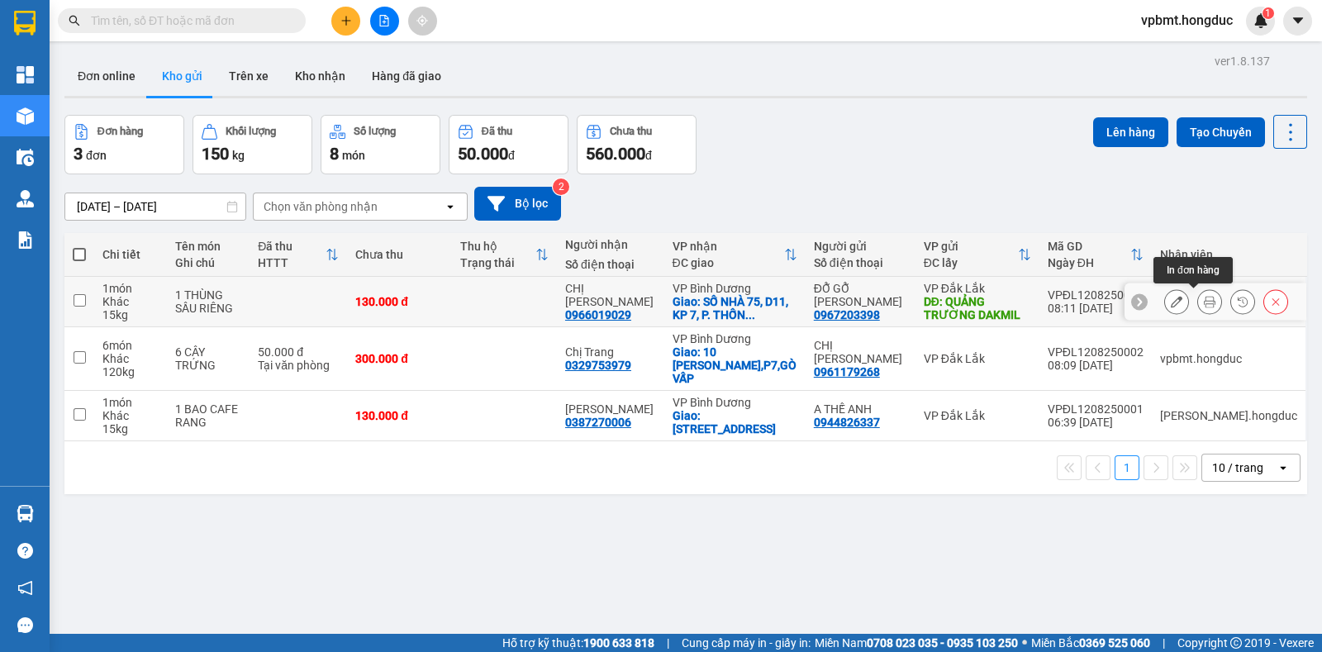
click at [1204, 303] on icon at bounding box center [1210, 302] width 12 height 12
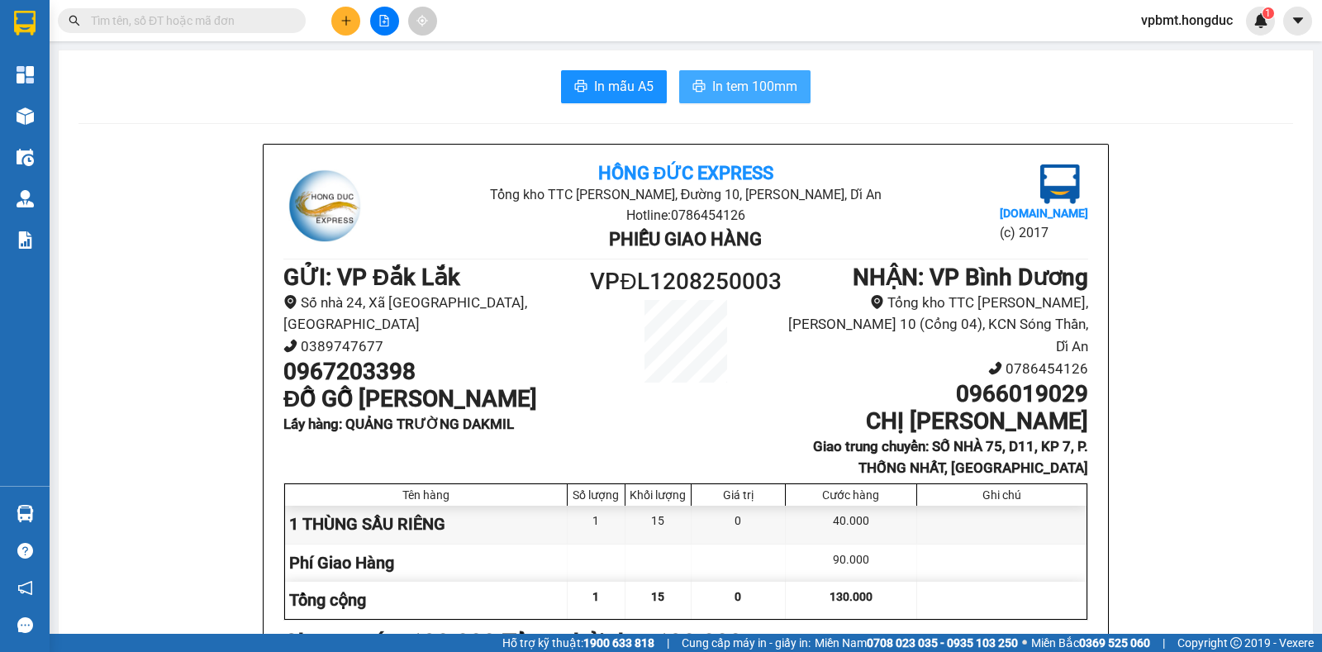
click at [750, 87] on span "In tem 100mm" at bounding box center [754, 86] width 85 height 21
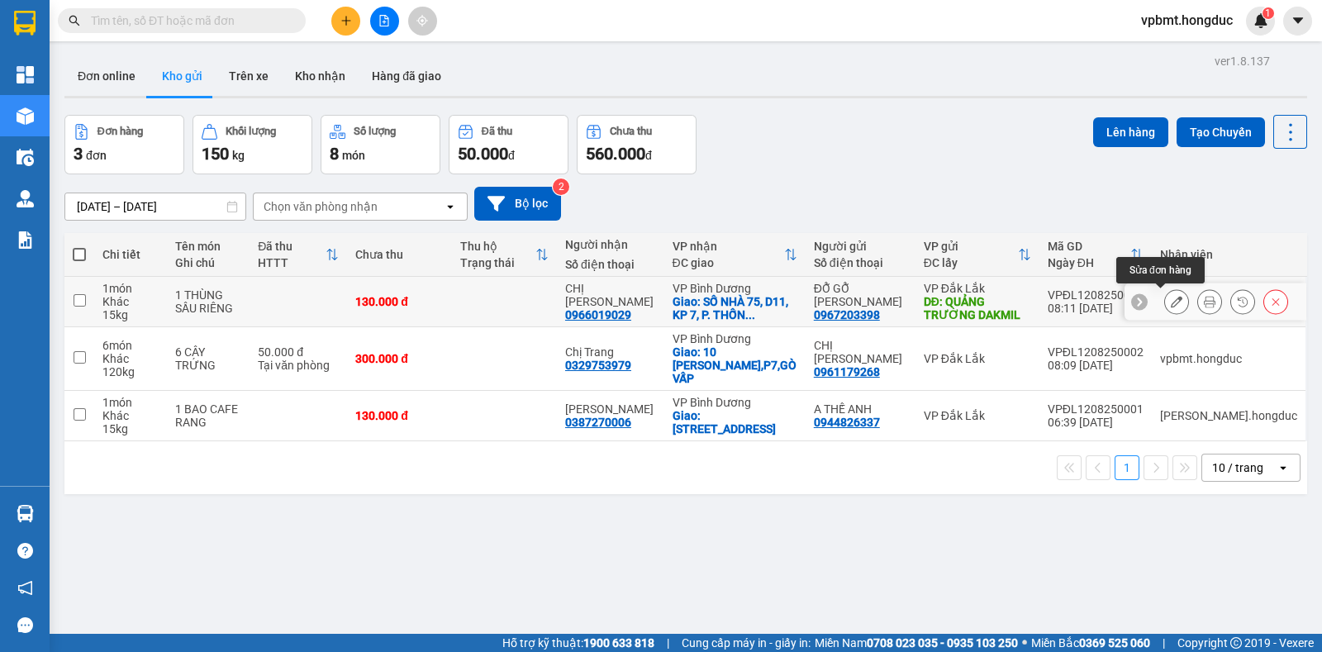
click at [1171, 299] on icon at bounding box center [1177, 302] width 12 height 12
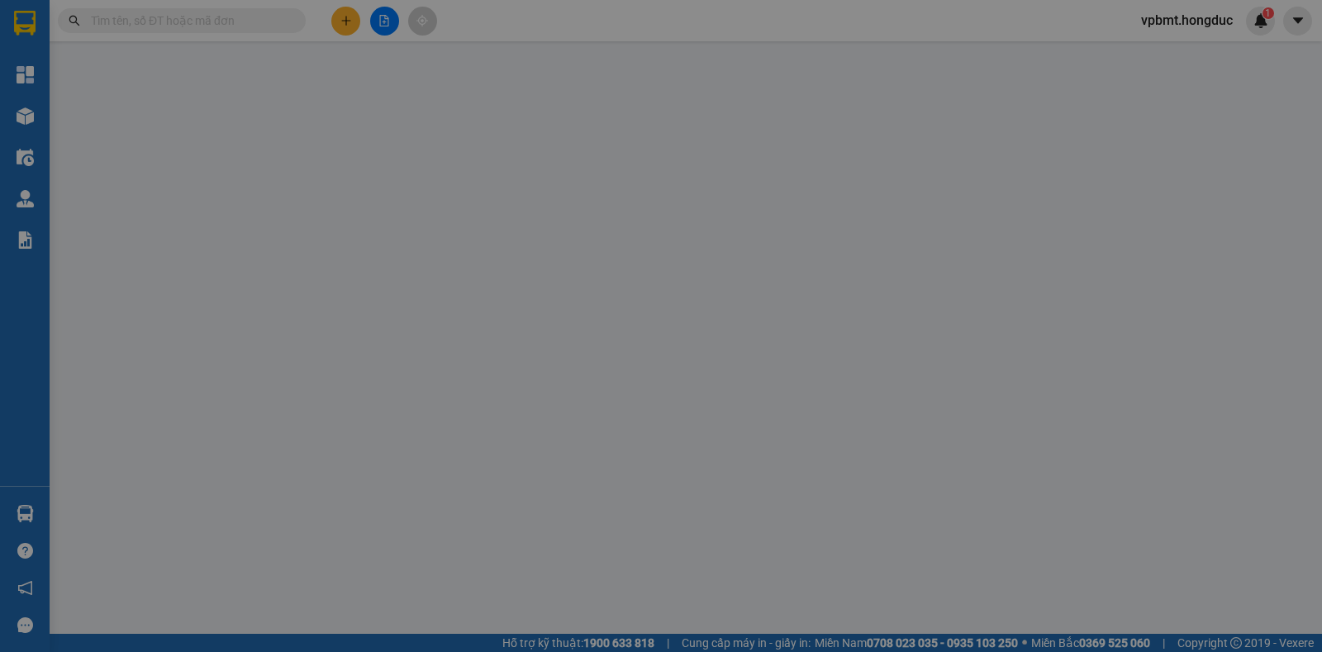
type input "0967203398"
type input "ĐỖ GỖ [PERSON_NAME]"
type input "QUẢNG TRƯỜNG DAKMIL"
type input "0966019029"
type input "CHỊ [PERSON_NAME]"
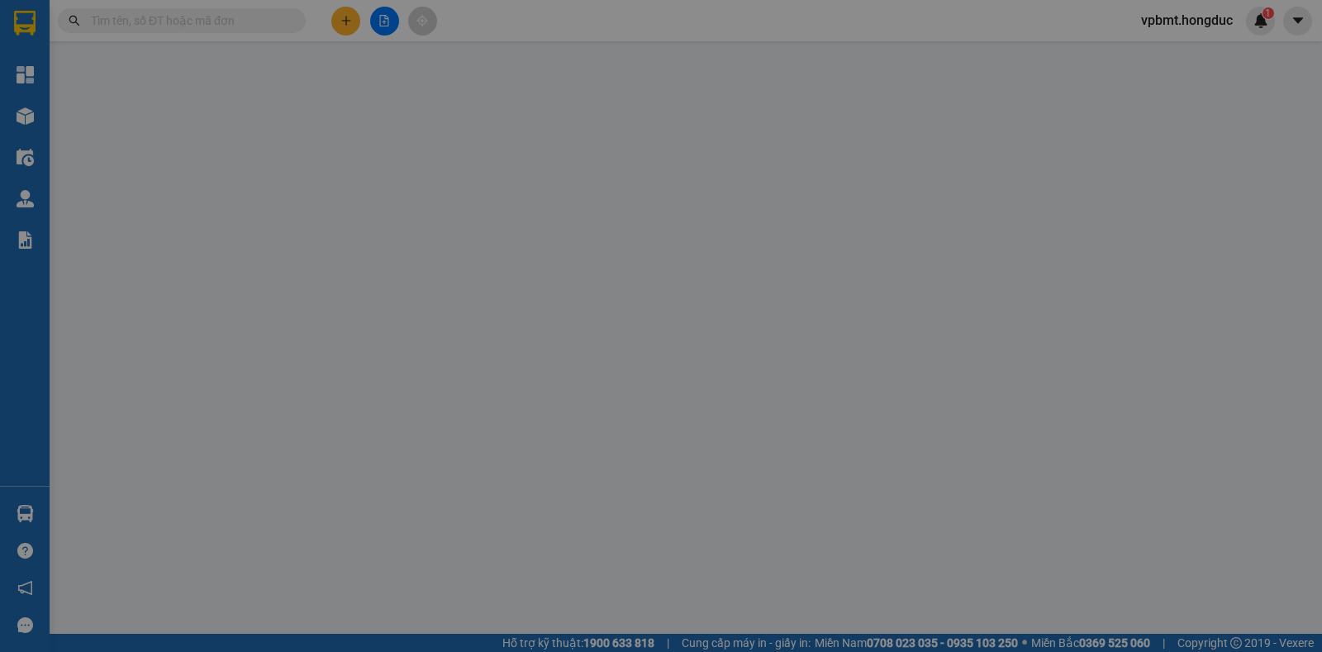
checkbox input "true"
type input "SỐ NHÀ 75, D11, KP 7, P. THỐNG NHẤT, BIÊN HÒA"
type input "130.000"
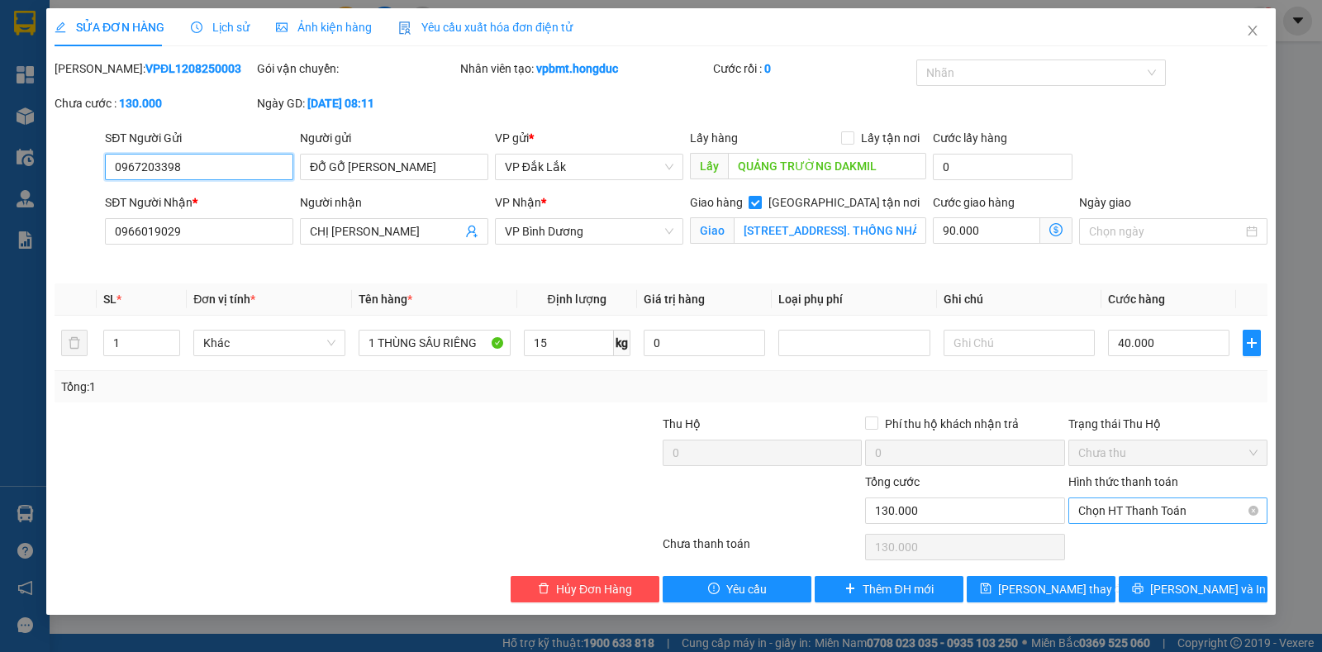
click at [1153, 511] on span "Chọn HT Thanh Toán" at bounding box center [1168, 510] width 179 height 25
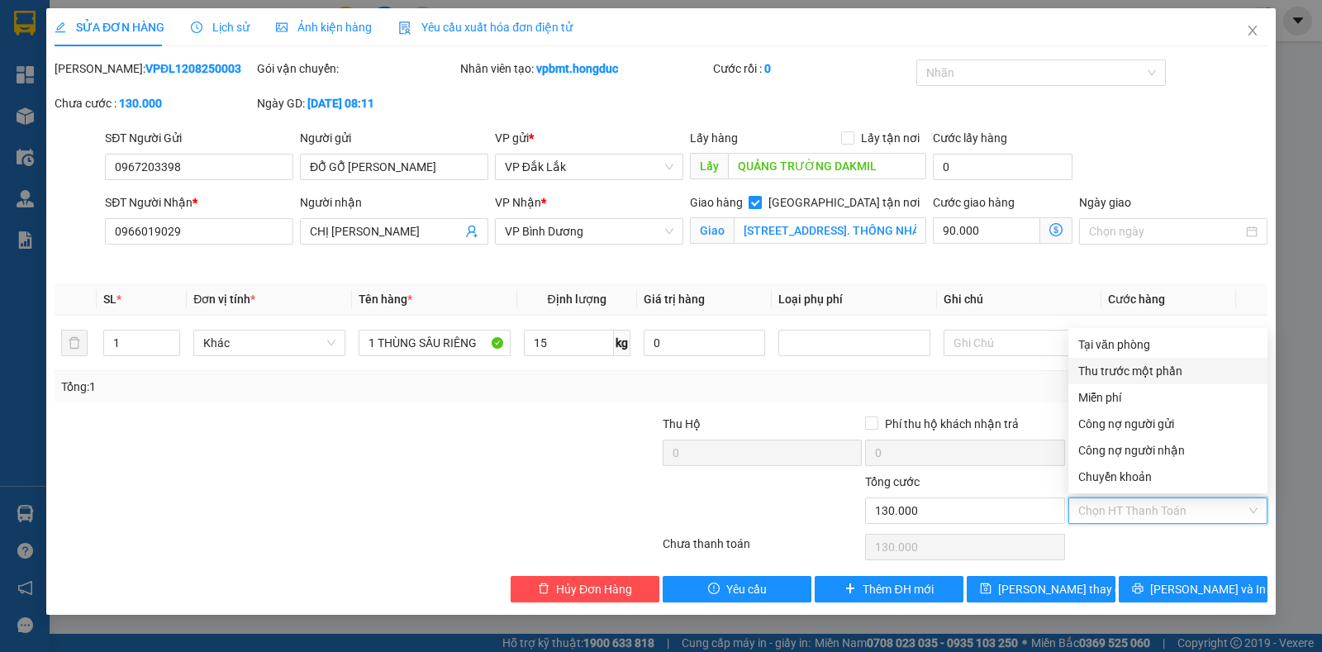
click at [1150, 370] on div "Thu trước một phần" at bounding box center [1168, 371] width 179 height 18
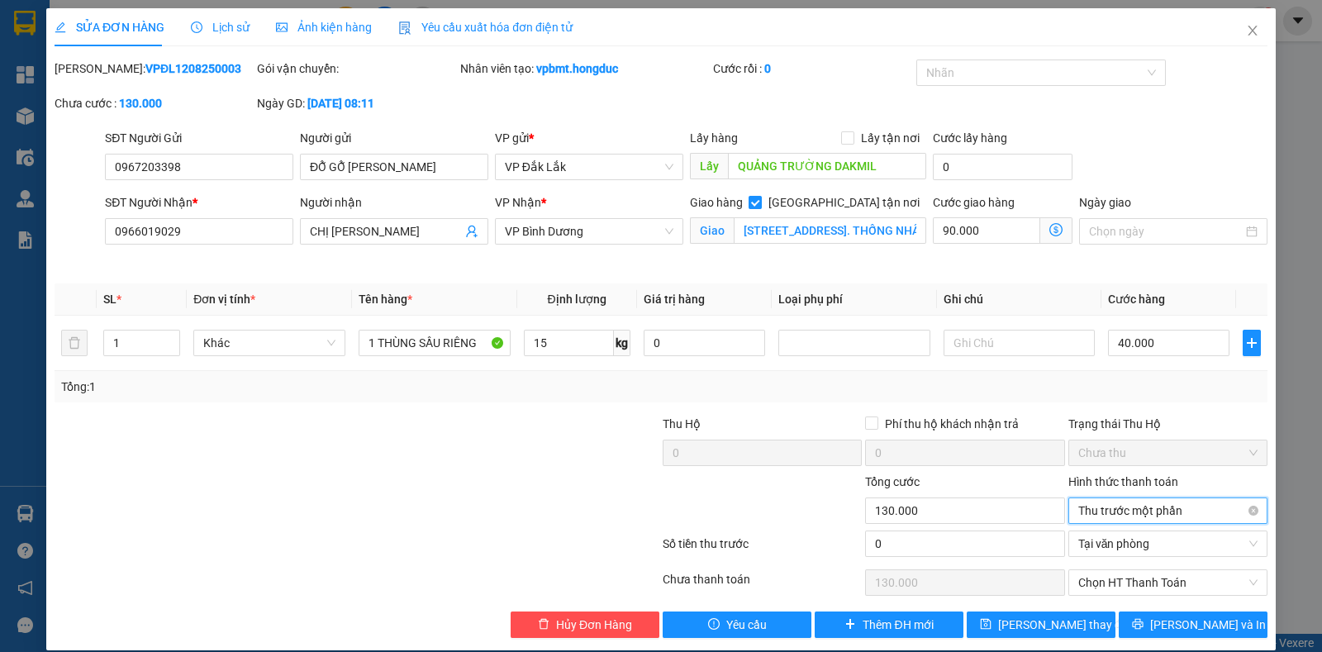
click at [1148, 507] on span "Thu trước một phần" at bounding box center [1168, 510] width 179 height 25
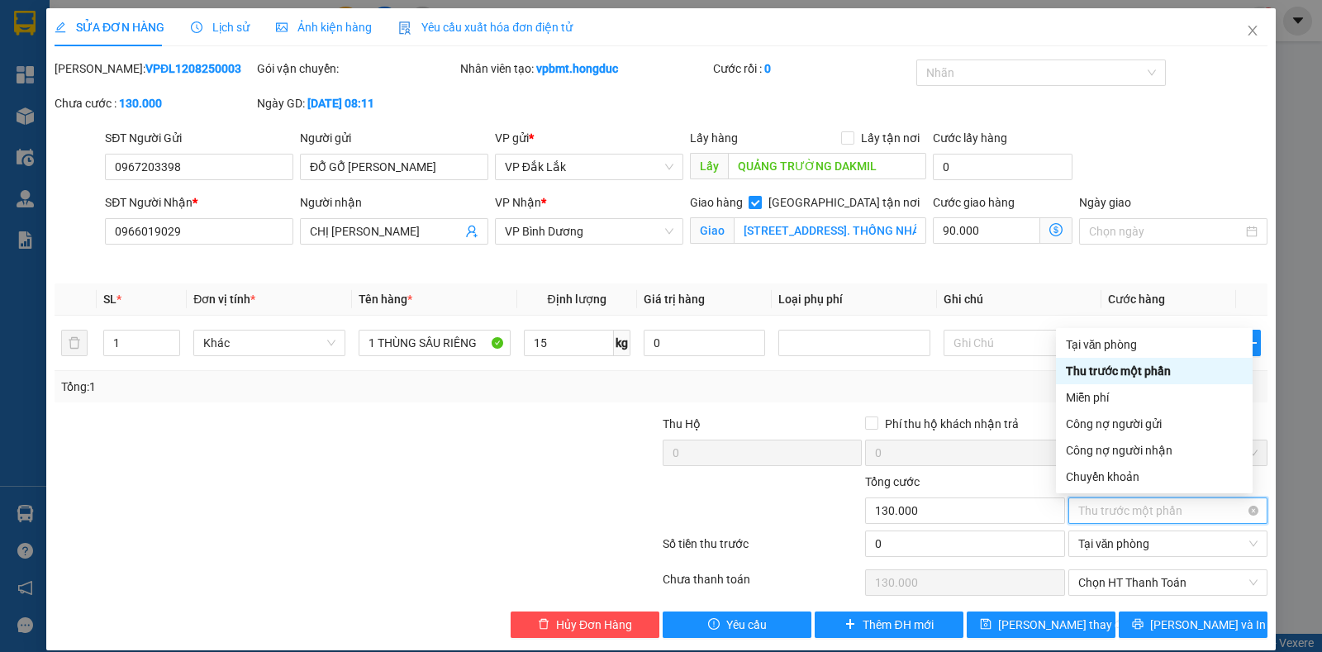
click at [1247, 507] on div "Thu trước một phần" at bounding box center [1168, 511] width 199 height 26
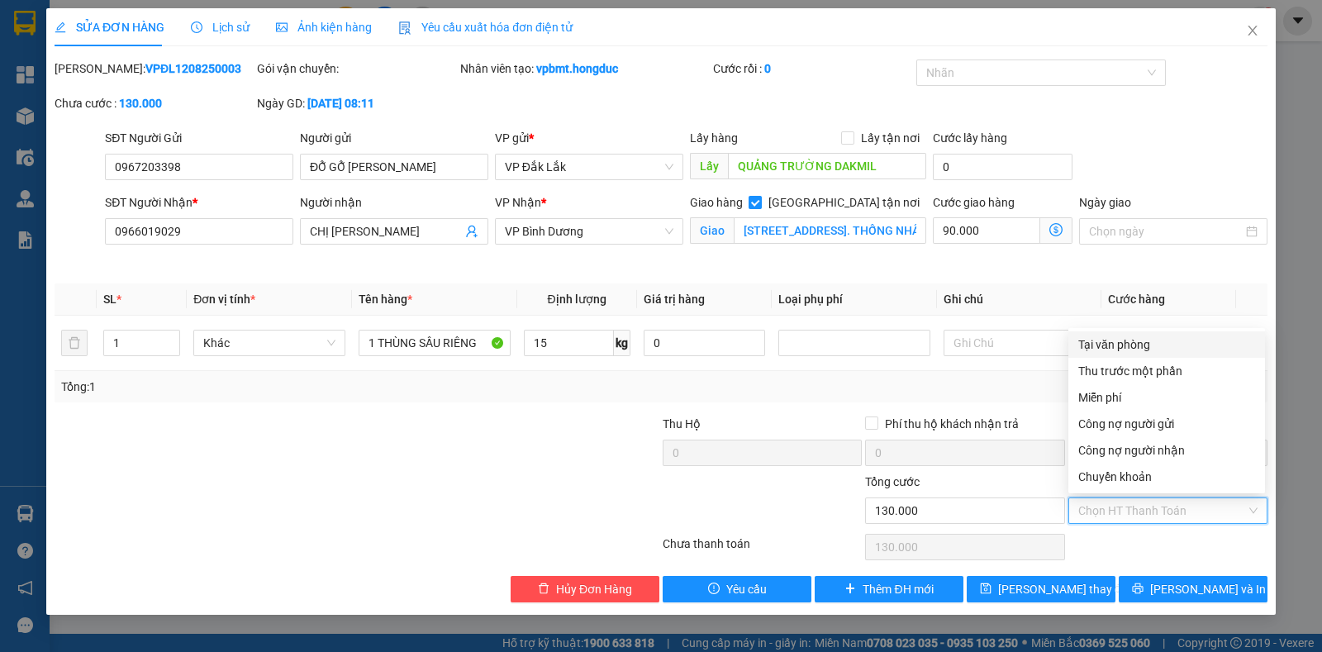
click at [1165, 345] on div "Tại văn phòng" at bounding box center [1167, 345] width 177 height 18
type input "0"
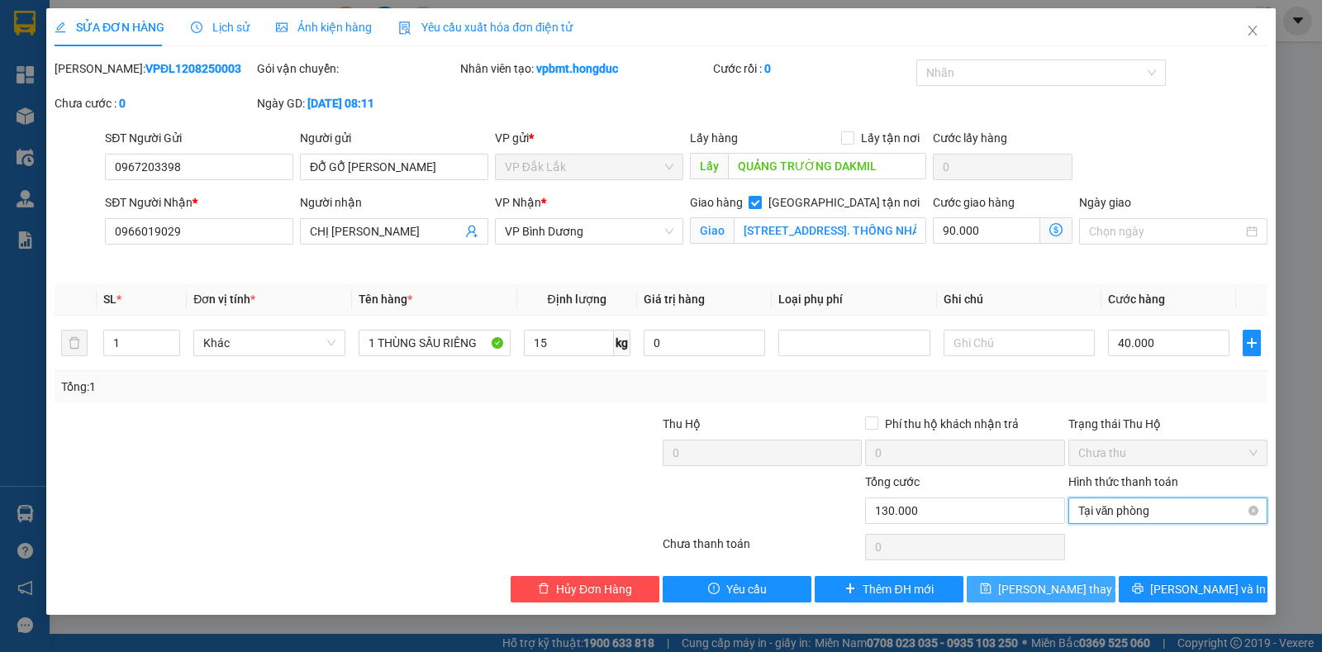
click at [1038, 582] on span "Lưu thay đổi" at bounding box center [1064, 589] width 132 height 18
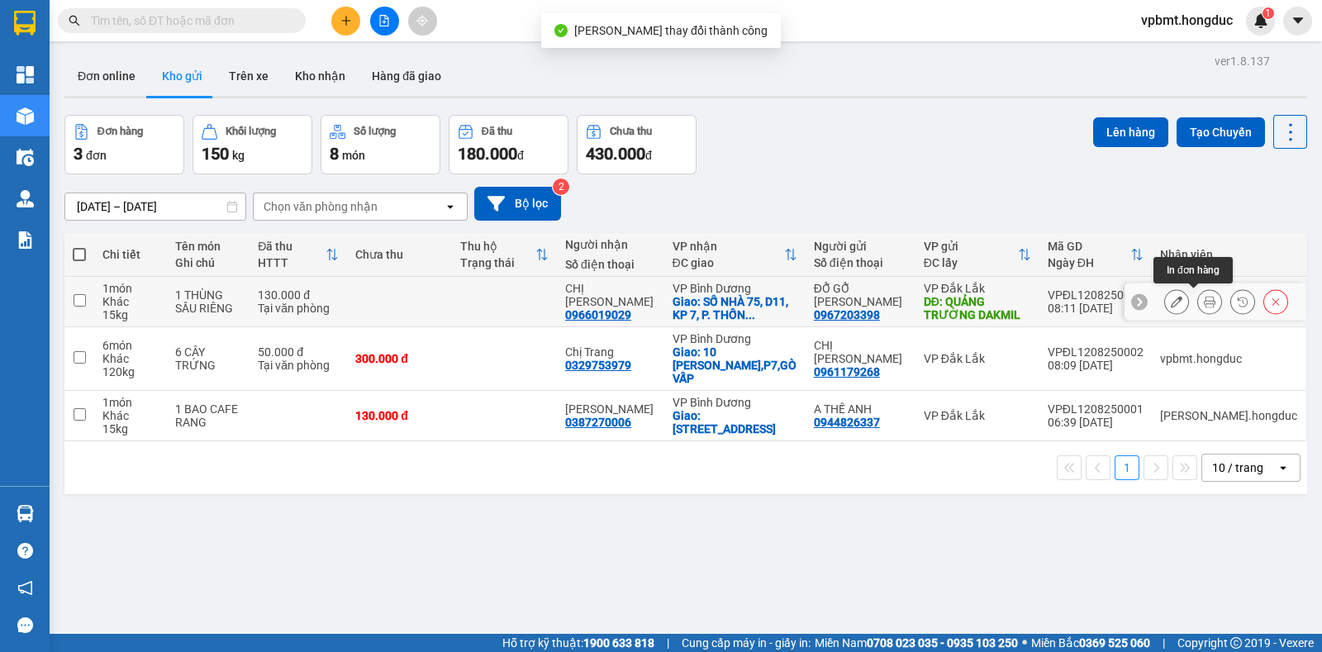
click at [1204, 298] on icon at bounding box center [1210, 302] width 12 height 12
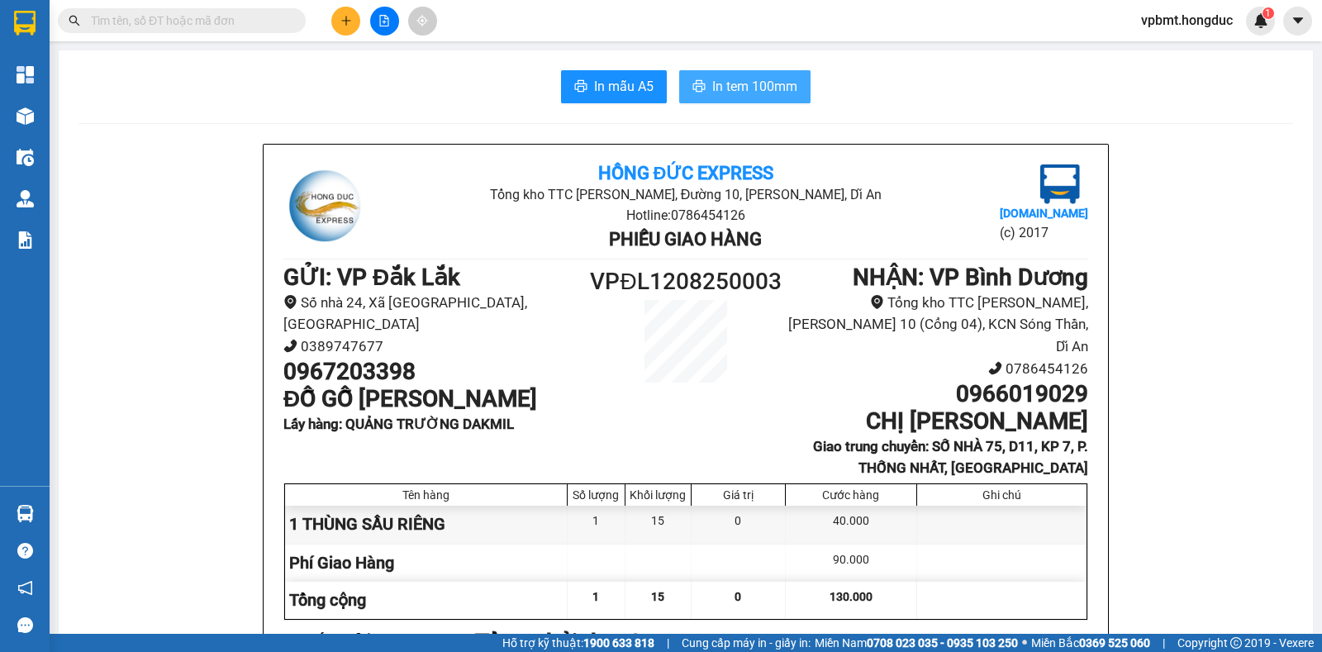
click at [731, 84] on span "In tem 100mm" at bounding box center [754, 86] width 85 height 21
click at [641, 90] on span "In mẫu A5" at bounding box center [624, 86] width 60 height 21
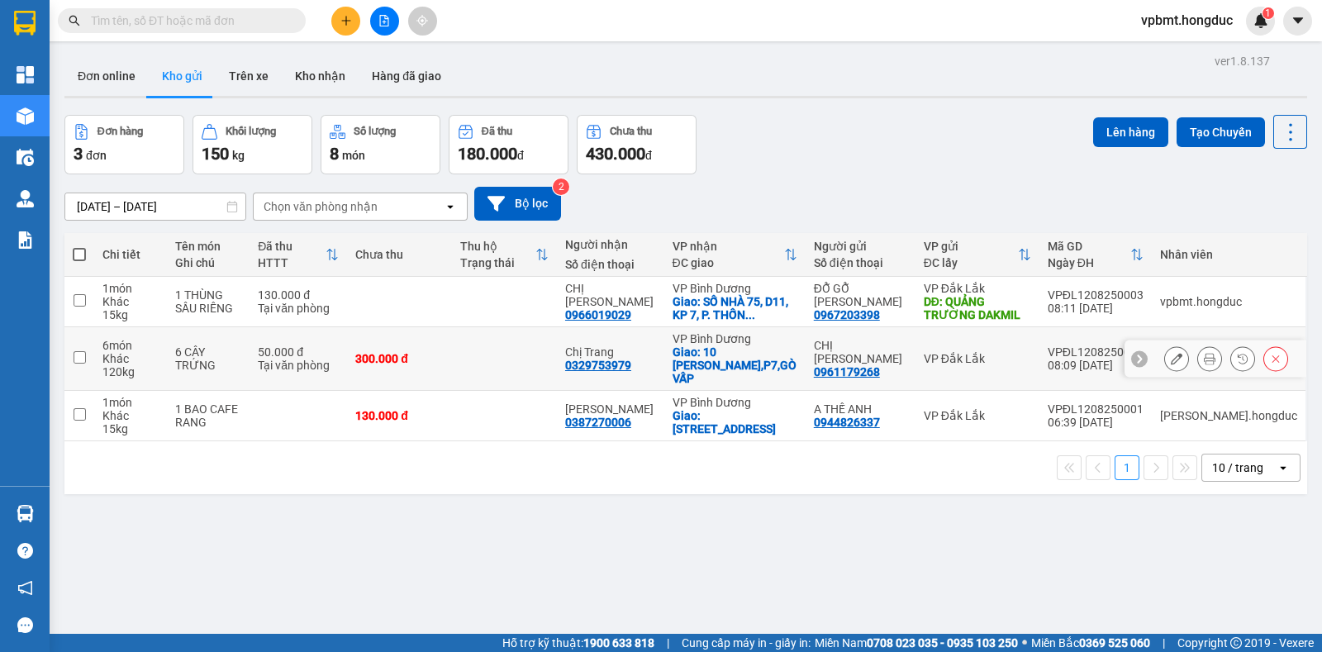
click at [1204, 353] on icon at bounding box center [1210, 359] width 12 height 12
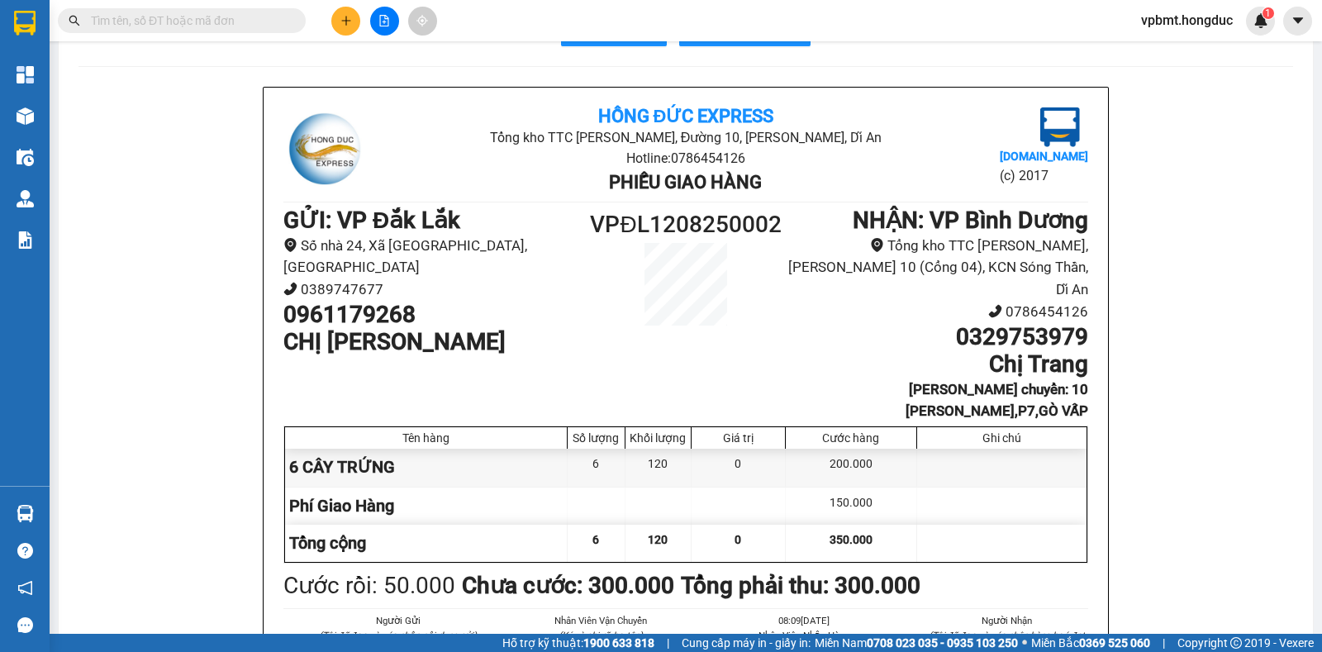
scroll to position [47, 0]
